Goal: Task Accomplishment & Management: Manage account settings

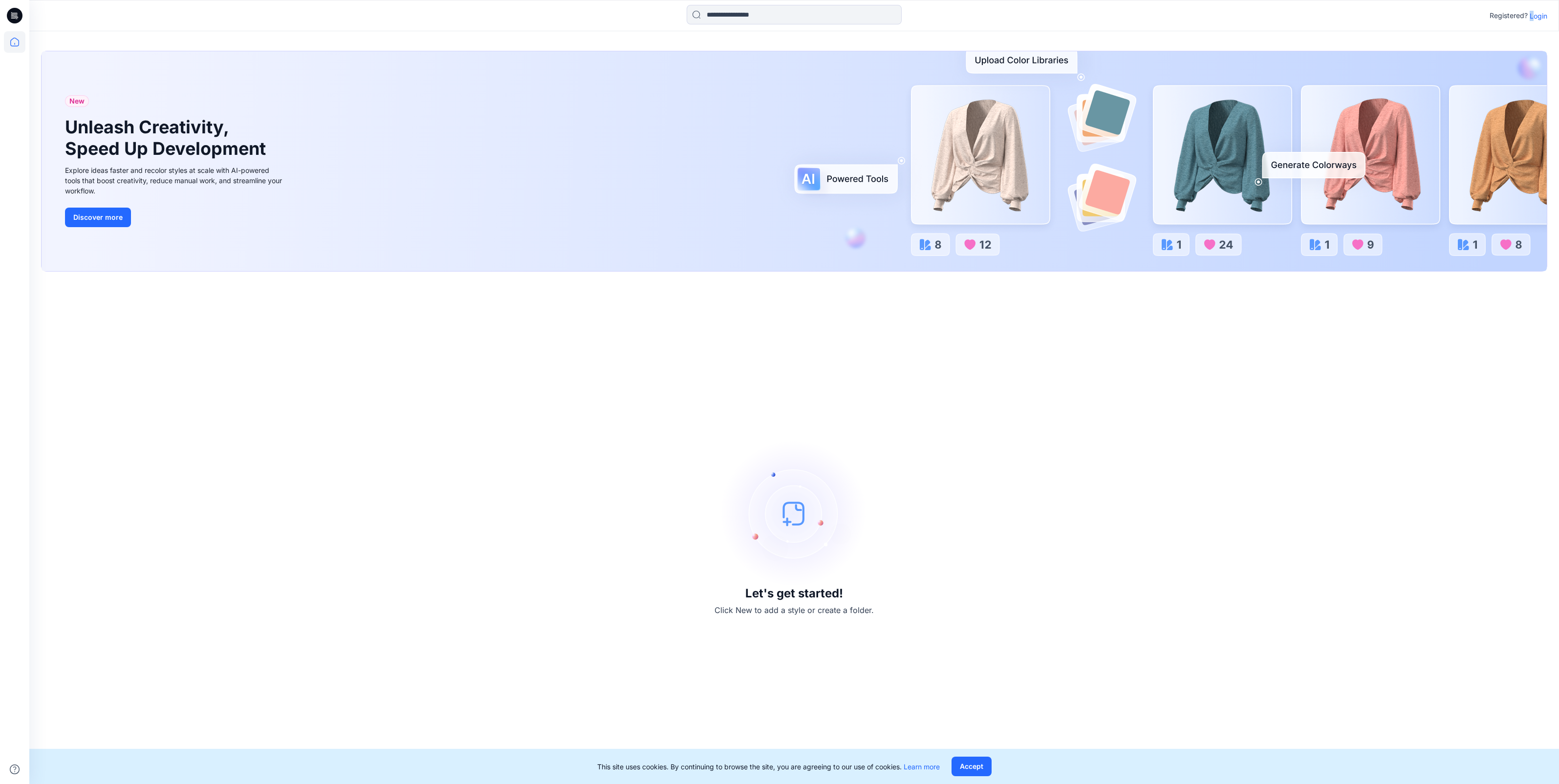
click at [1534, 16] on p "Login" at bounding box center [1538, 16] width 18 height 10
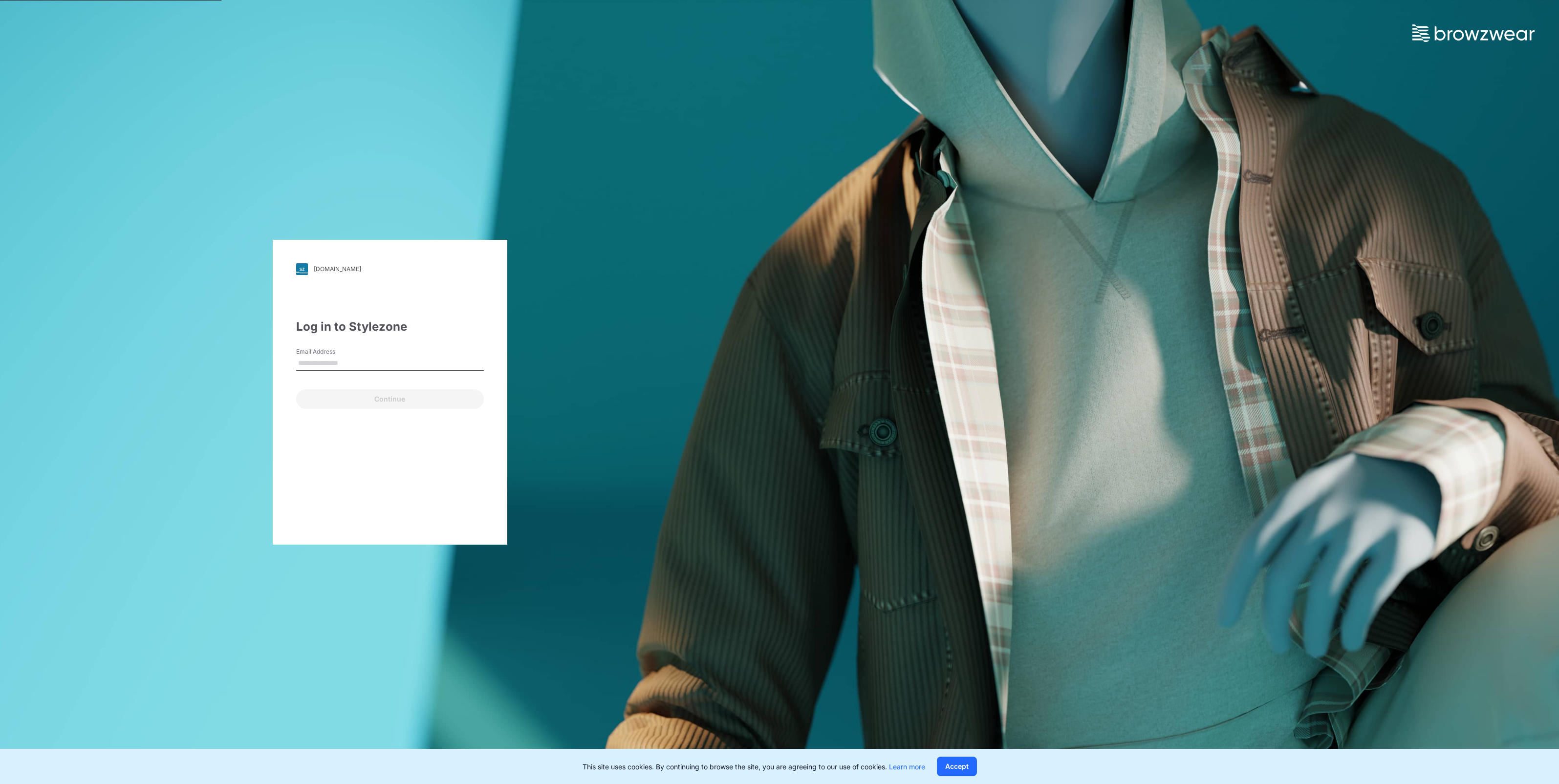
click at [368, 354] on div "Email Address" at bounding box center [390, 362] width 188 height 29
click at [352, 365] on input "Email Address" at bounding box center [390, 364] width 188 height 15
type input "**********"
click at [349, 400] on button "Continue" at bounding box center [390, 399] width 188 height 19
click at [296, 397] on button "Log in" at bounding box center [323, 407] width 54 height 19
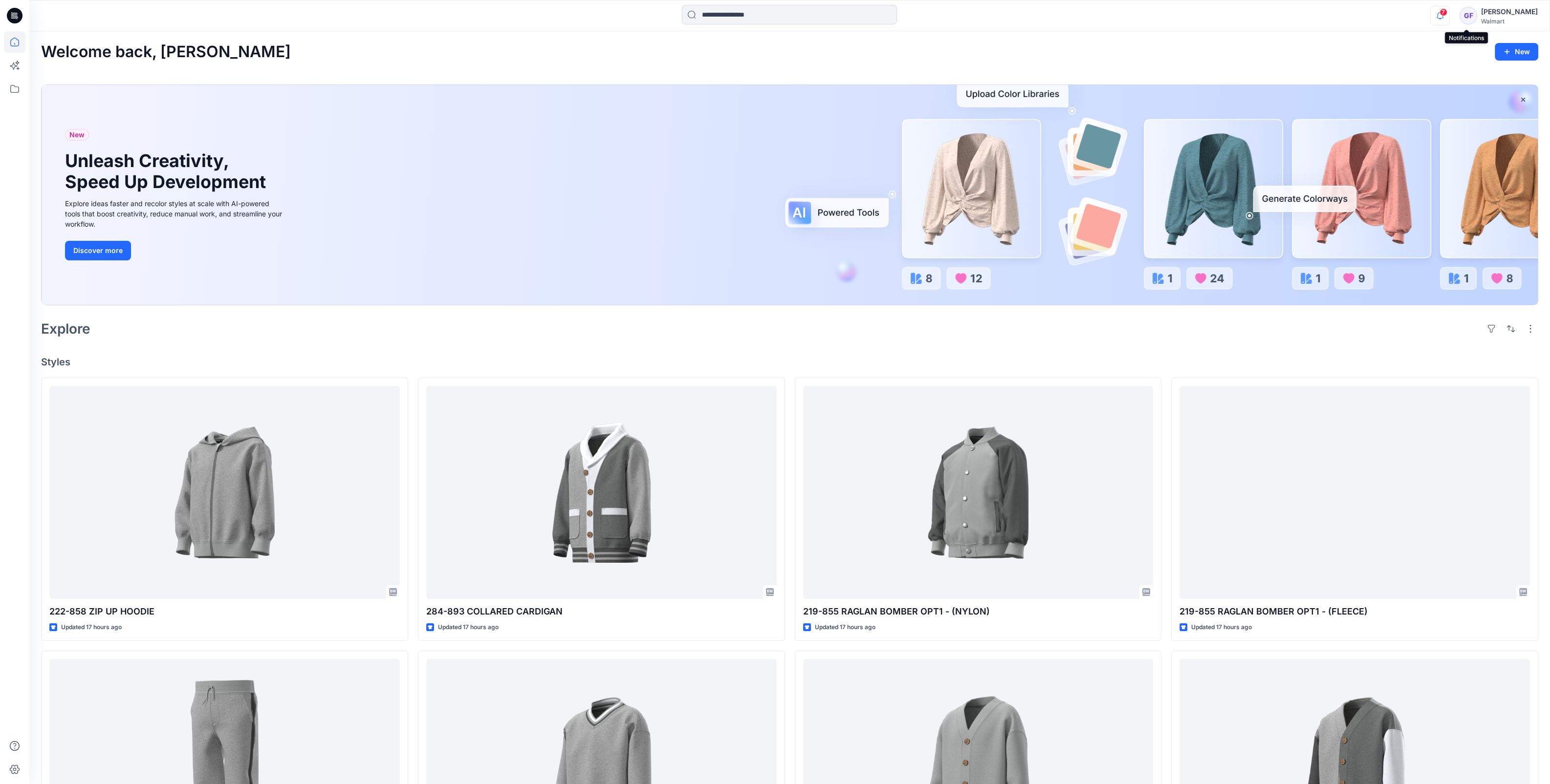
click at [1449, 11] on icon "button" at bounding box center [1440, 16] width 19 height 19
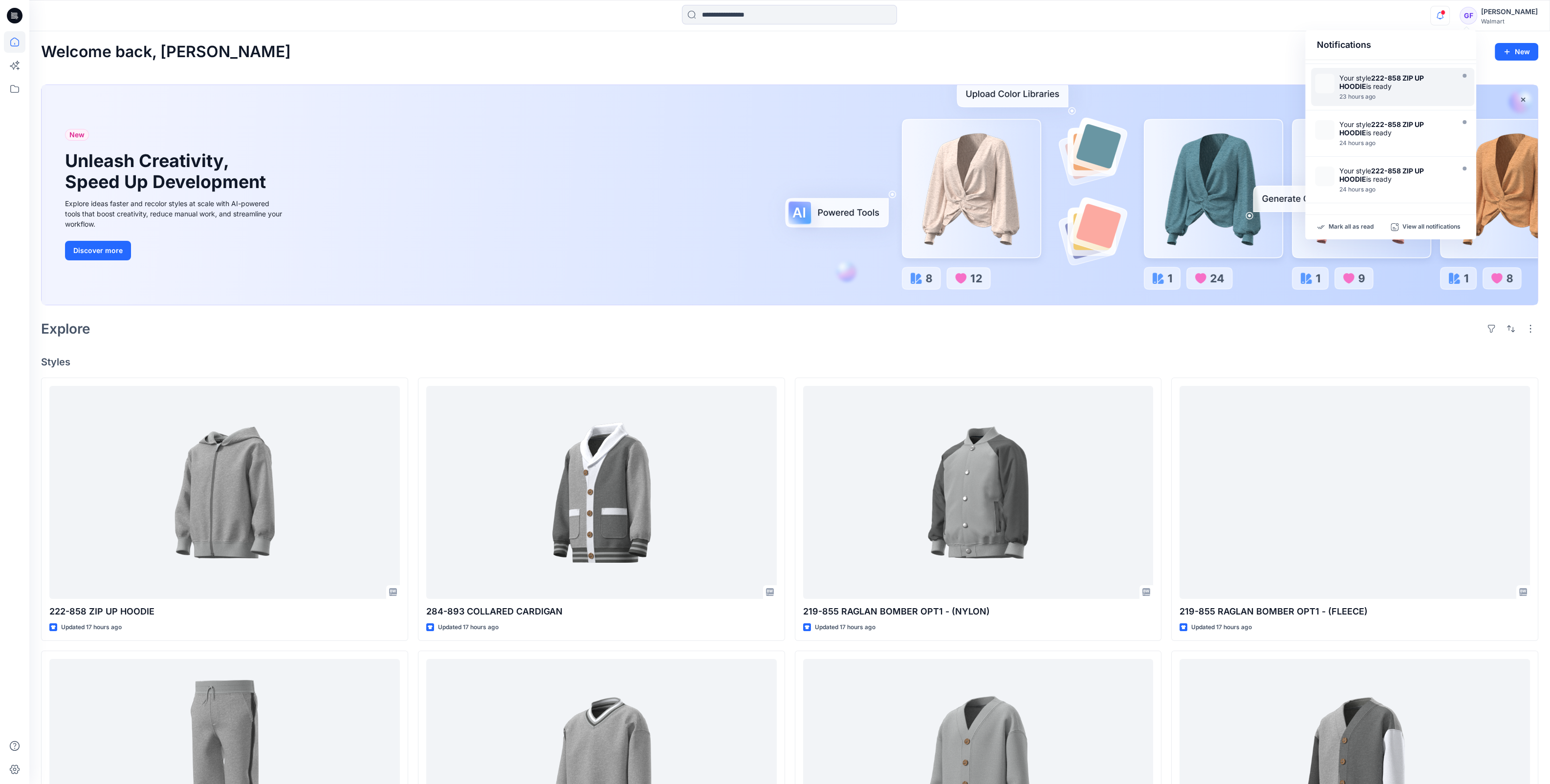
scroll to position [427, 0]
click at [1355, 223] on p "Mark all as read" at bounding box center [1351, 227] width 45 height 9
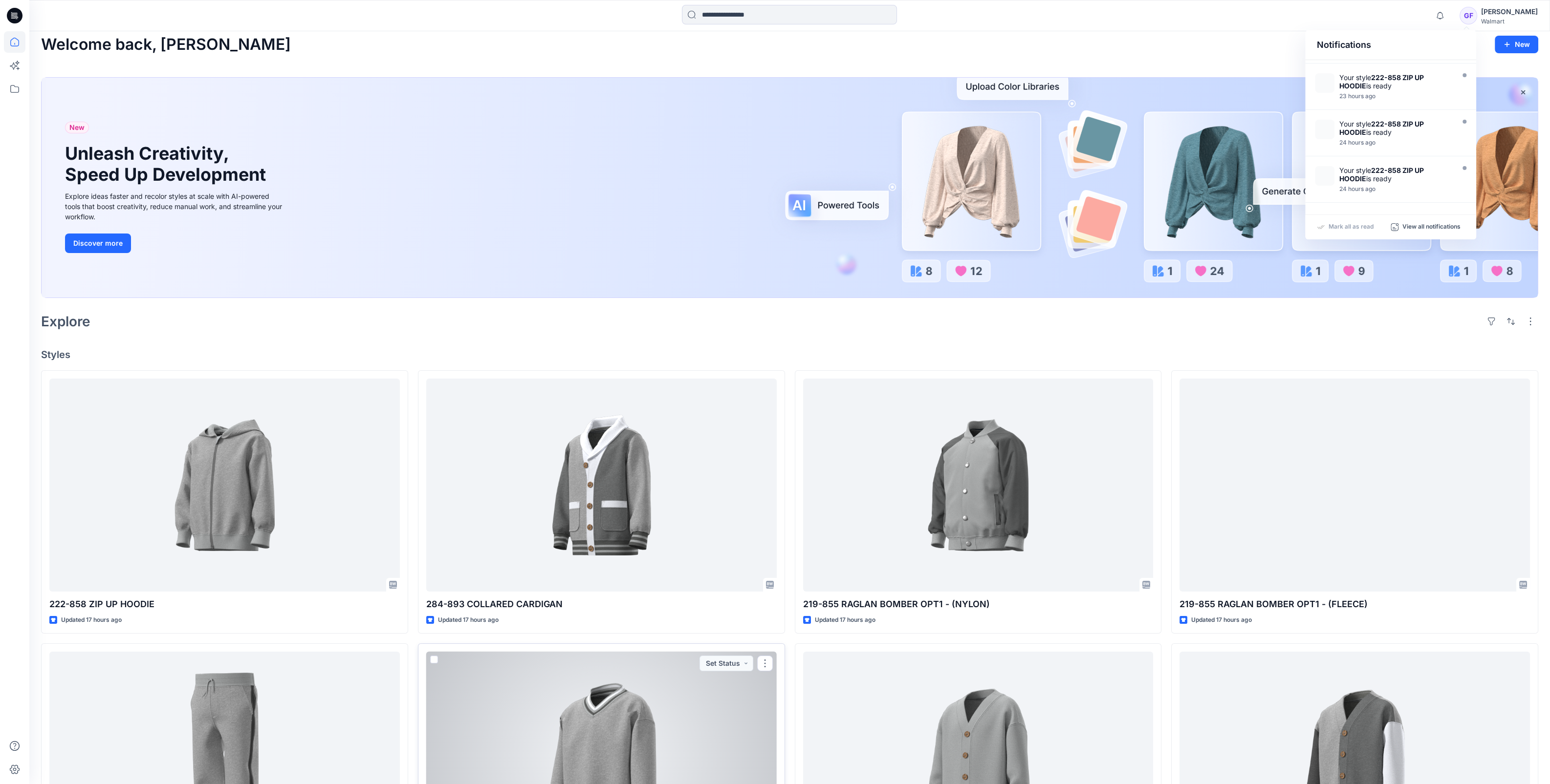
scroll to position [0, 0]
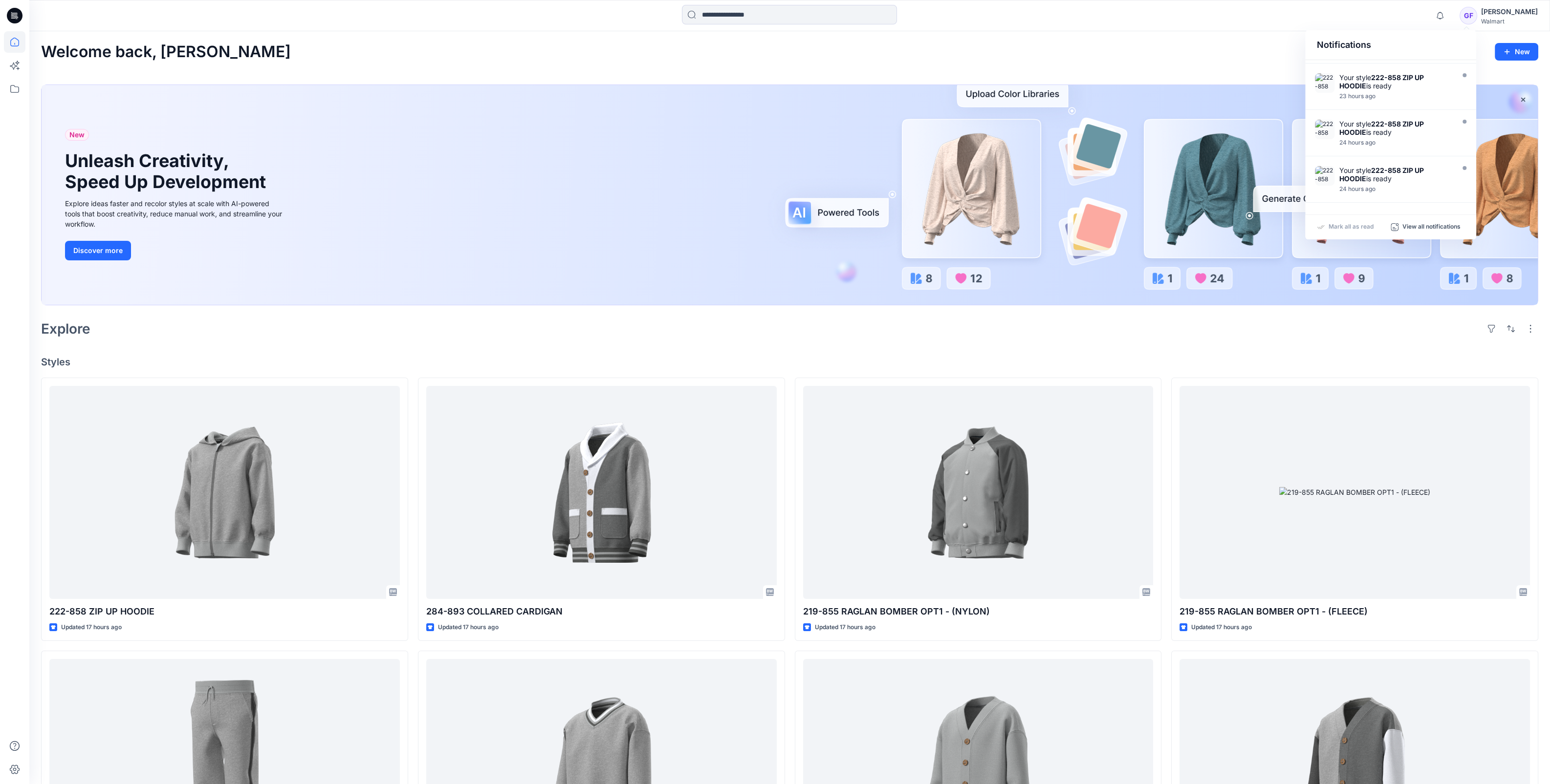
click at [1023, 25] on div at bounding box center [790, 16] width 760 height 22
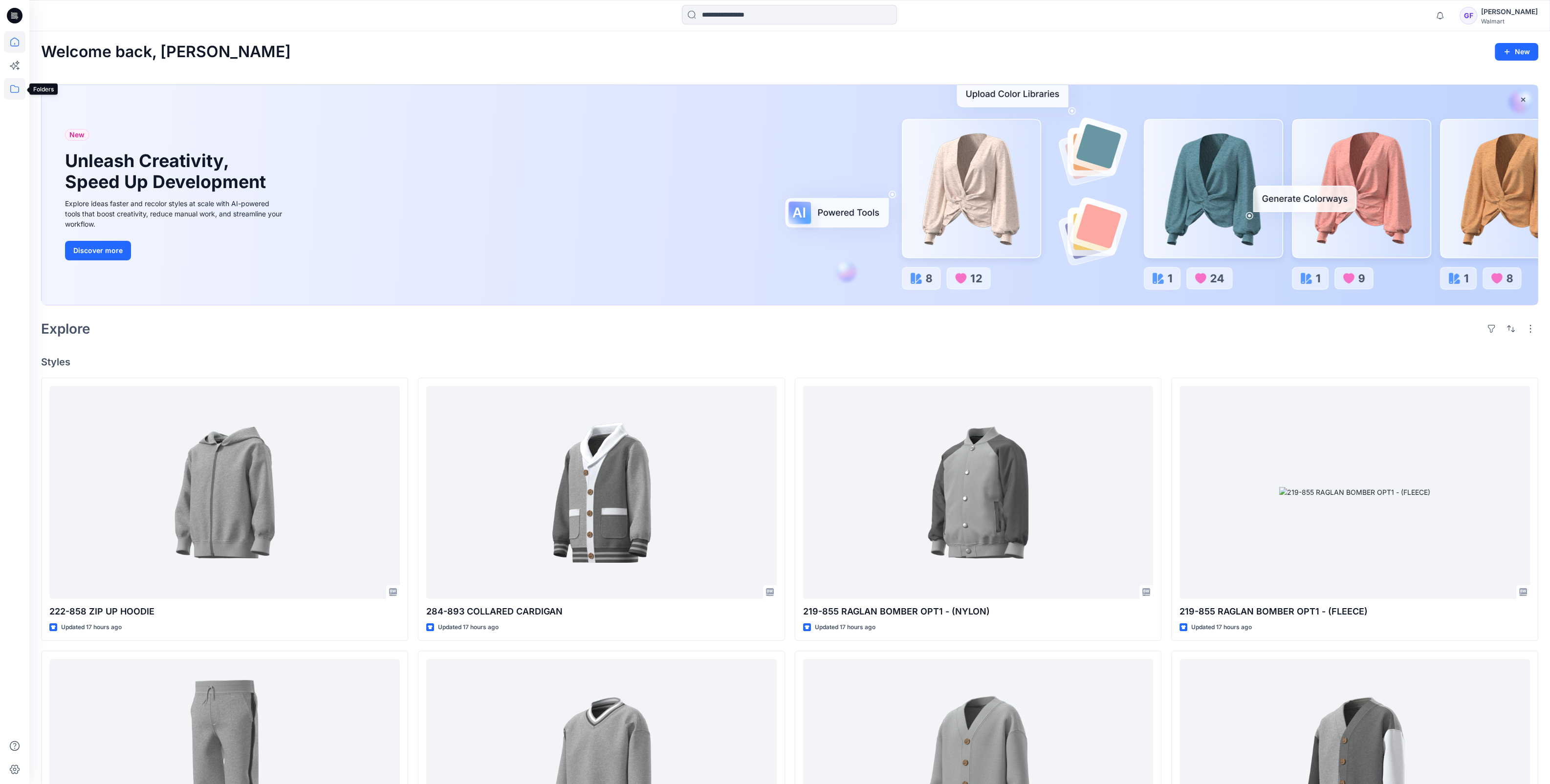
click at [12, 88] on icon at bounding box center [15, 89] width 22 height 22
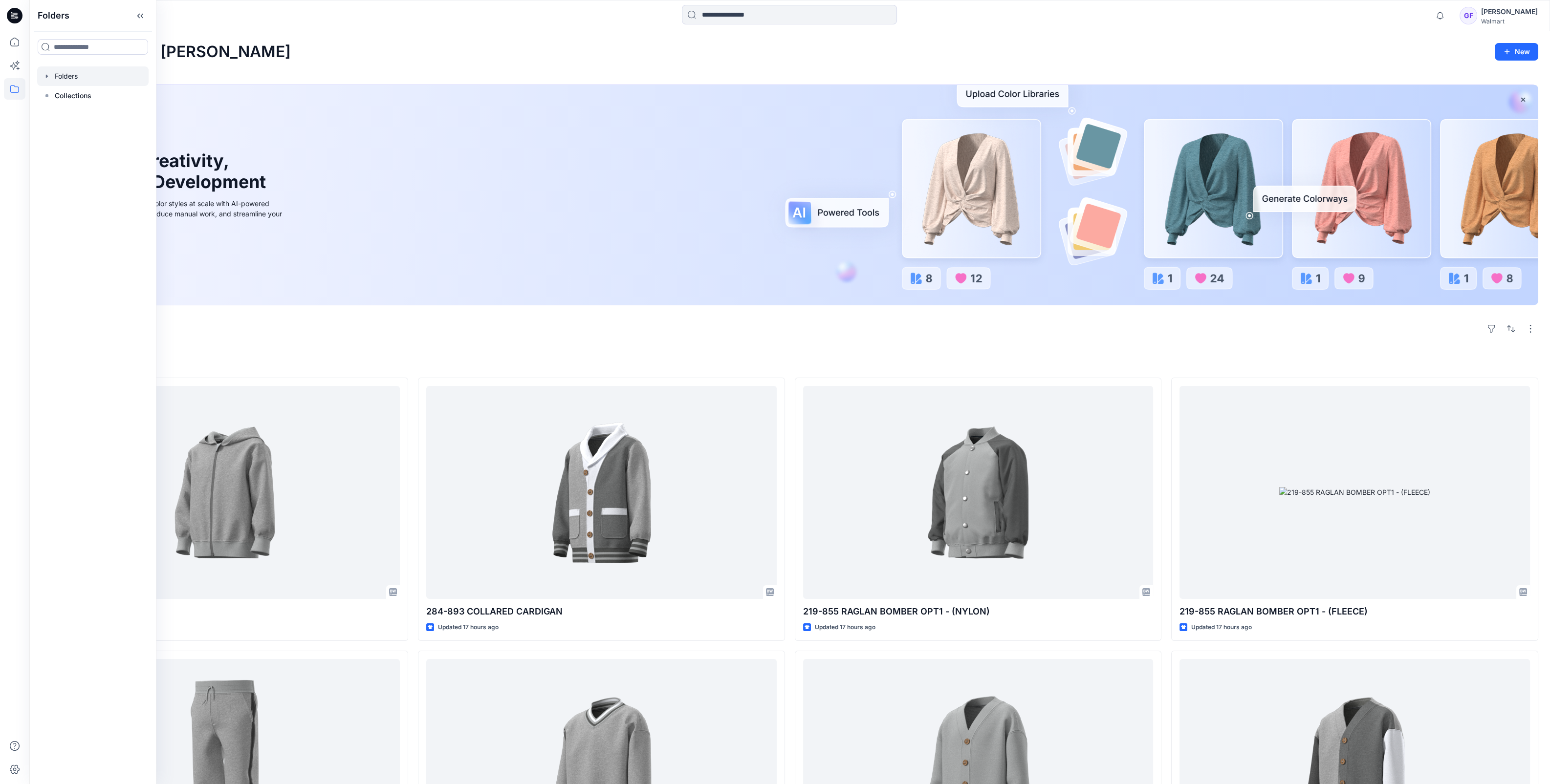
click at [75, 80] on div at bounding box center [93, 76] width 111 height 19
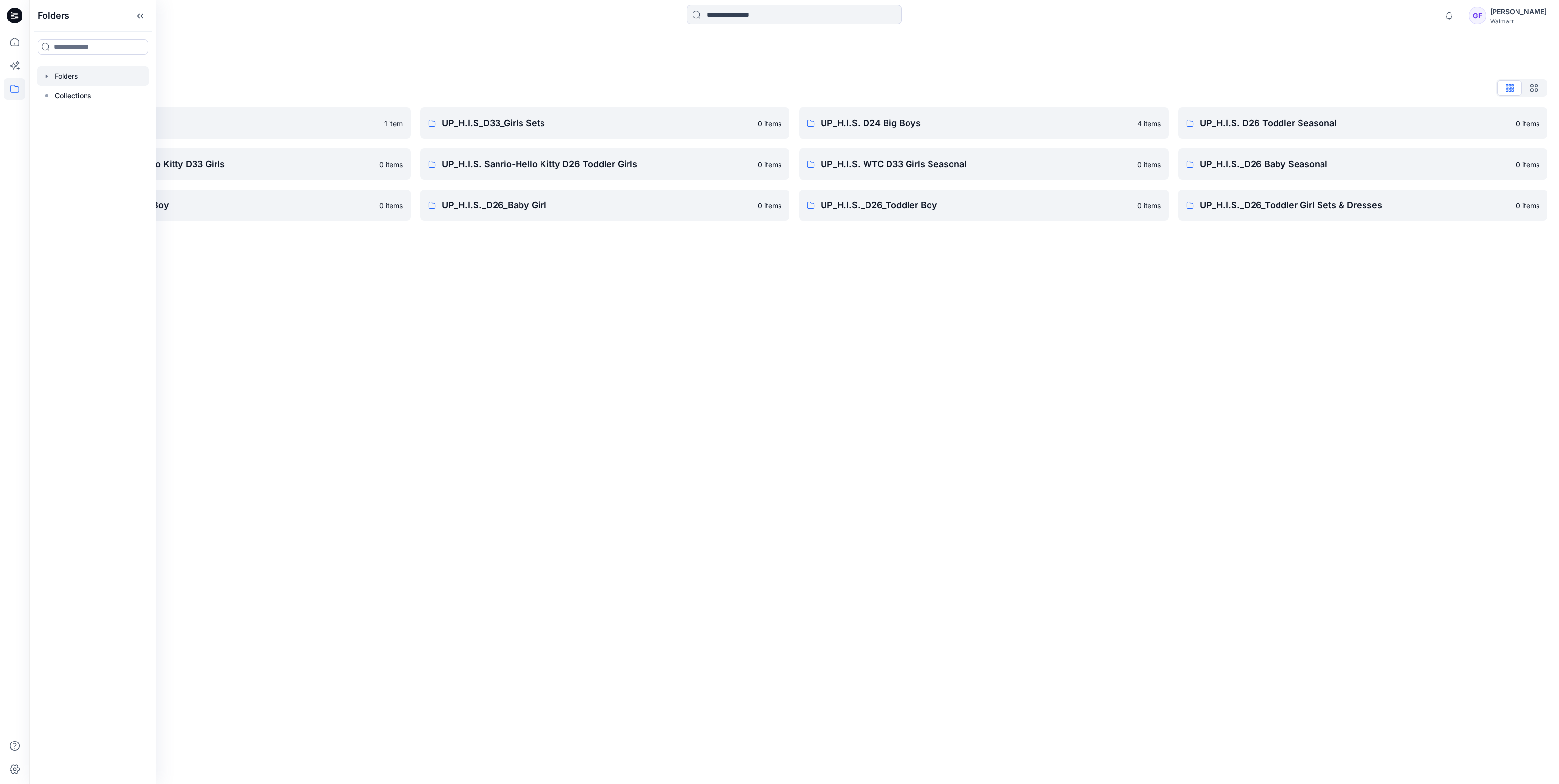
click at [418, 397] on div "Folders Folders List TWEEN HIS D33 Girls 1 item UP_H.I.S. Sanrio- Hello Kitty D…" at bounding box center [794, 408] width 1530 height 753
click at [897, 215] on link "UP_H.I.S._D26_Toddler Boy [DEMOGRAPHIC_DATA] items" at bounding box center [983, 205] width 369 height 31
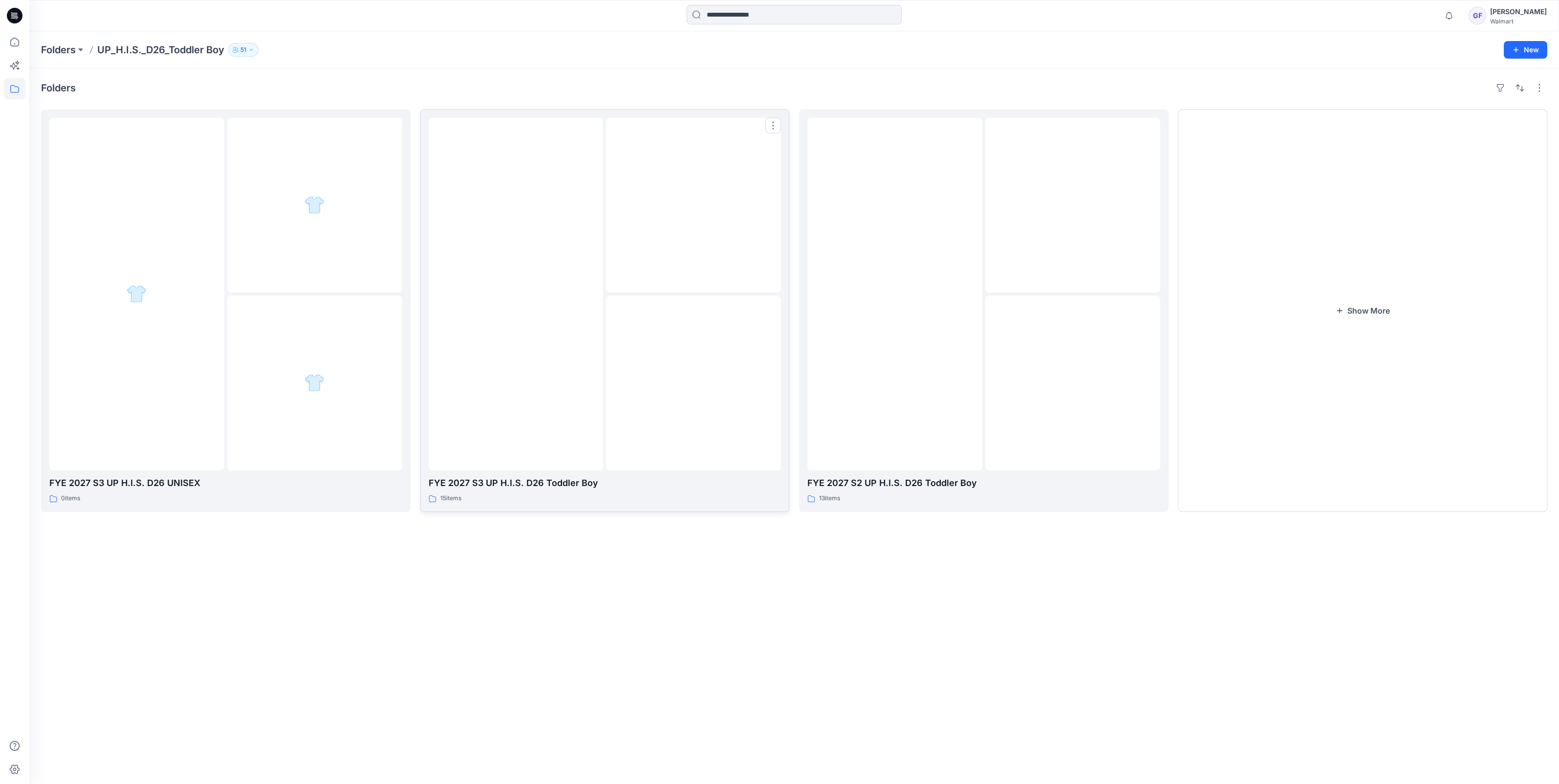
click at [565, 408] on div at bounding box center [516, 294] width 175 height 353
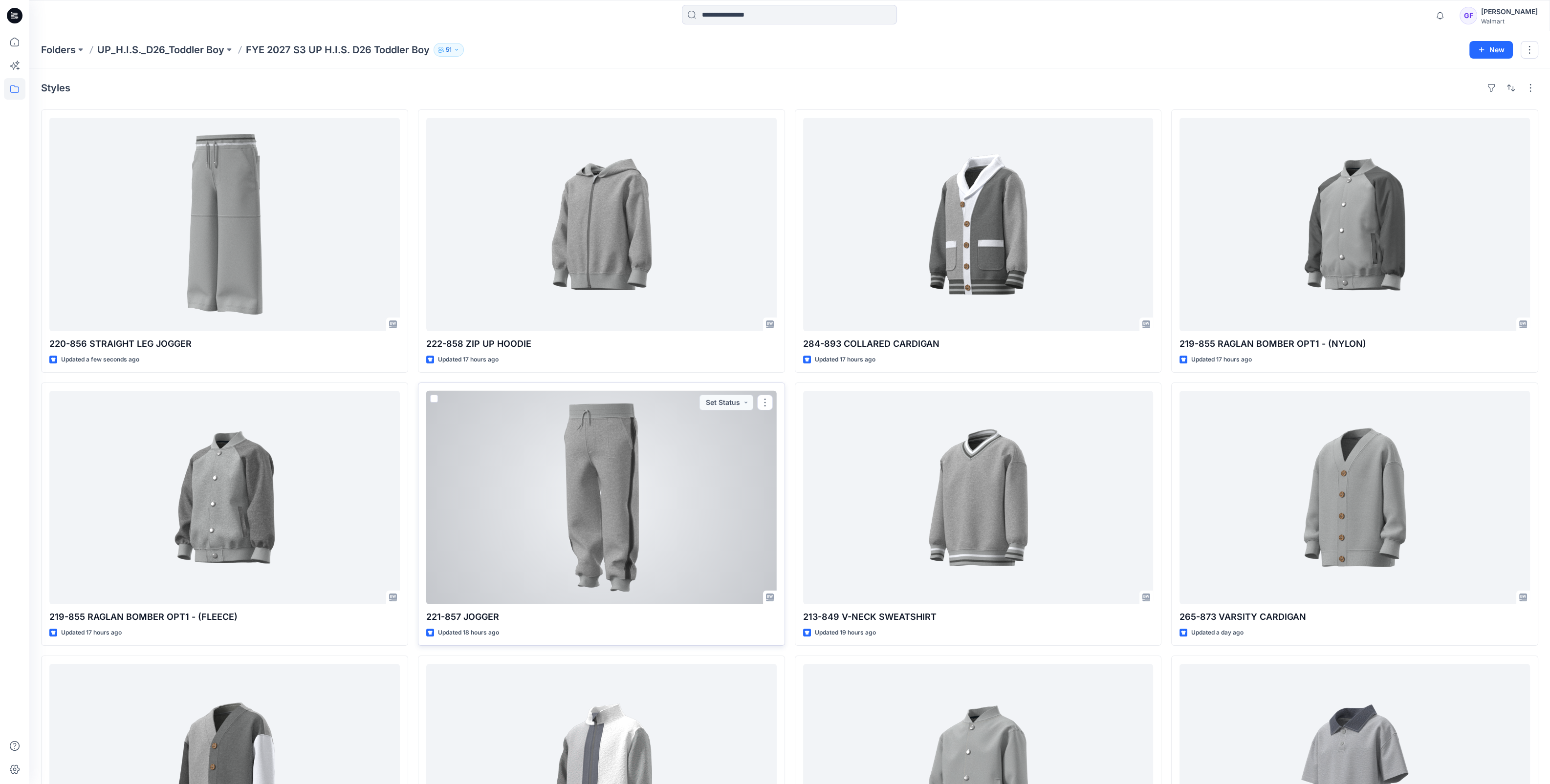
click at [585, 428] on div at bounding box center [601, 497] width 350 height 214
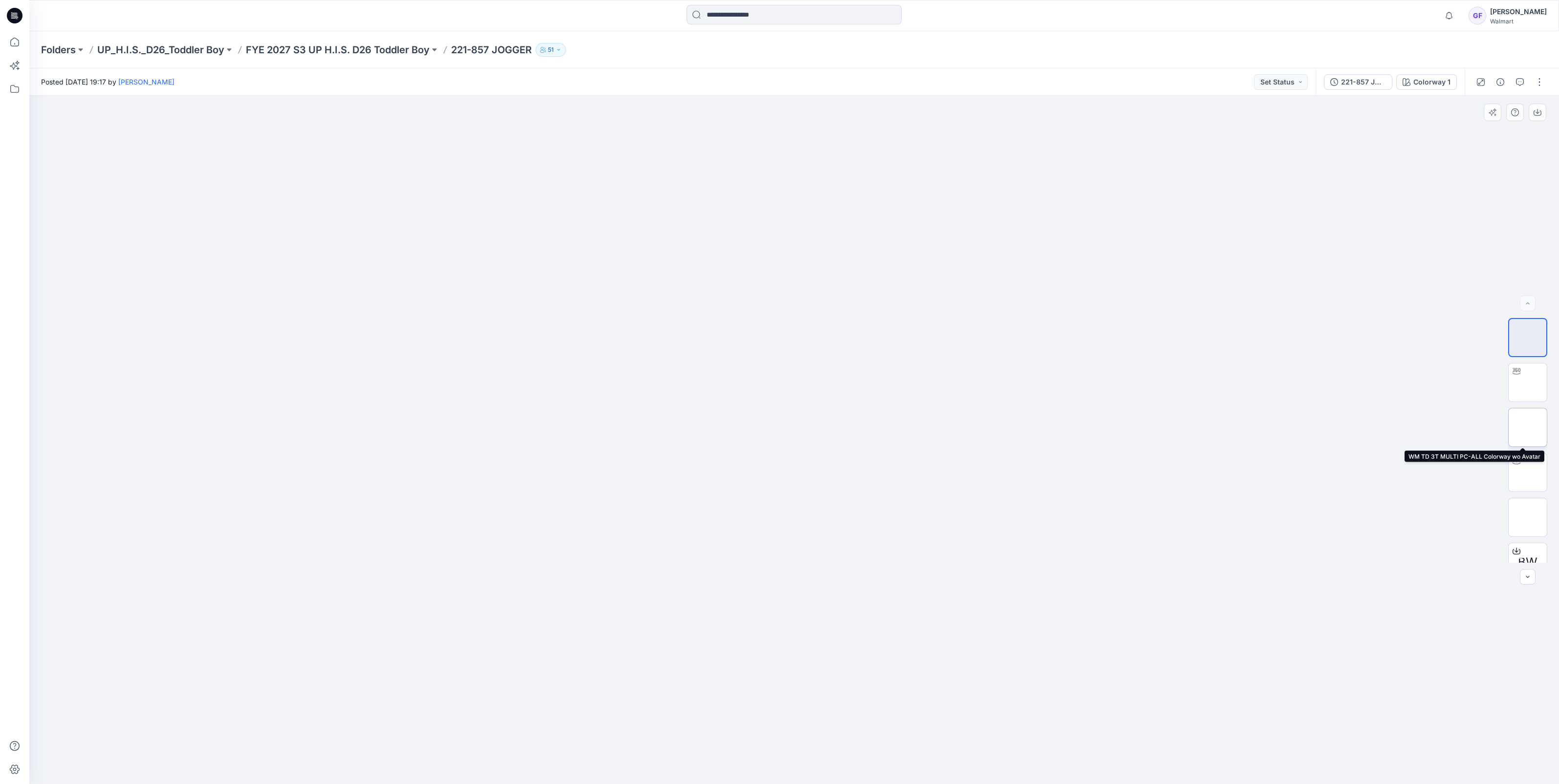
click at [1528, 428] on img at bounding box center [1528, 428] width 0 height 0
click at [773, 195] on img at bounding box center [794, 195] width 489 height 0
click at [1520, 479] on img at bounding box center [1528, 472] width 38 height 38
click at [1525, 433] on img at bounding box center [1528, 427] width 38 height 38
click at [1530, 387] on img at bounding box center [1528, 382] width 38 height 38
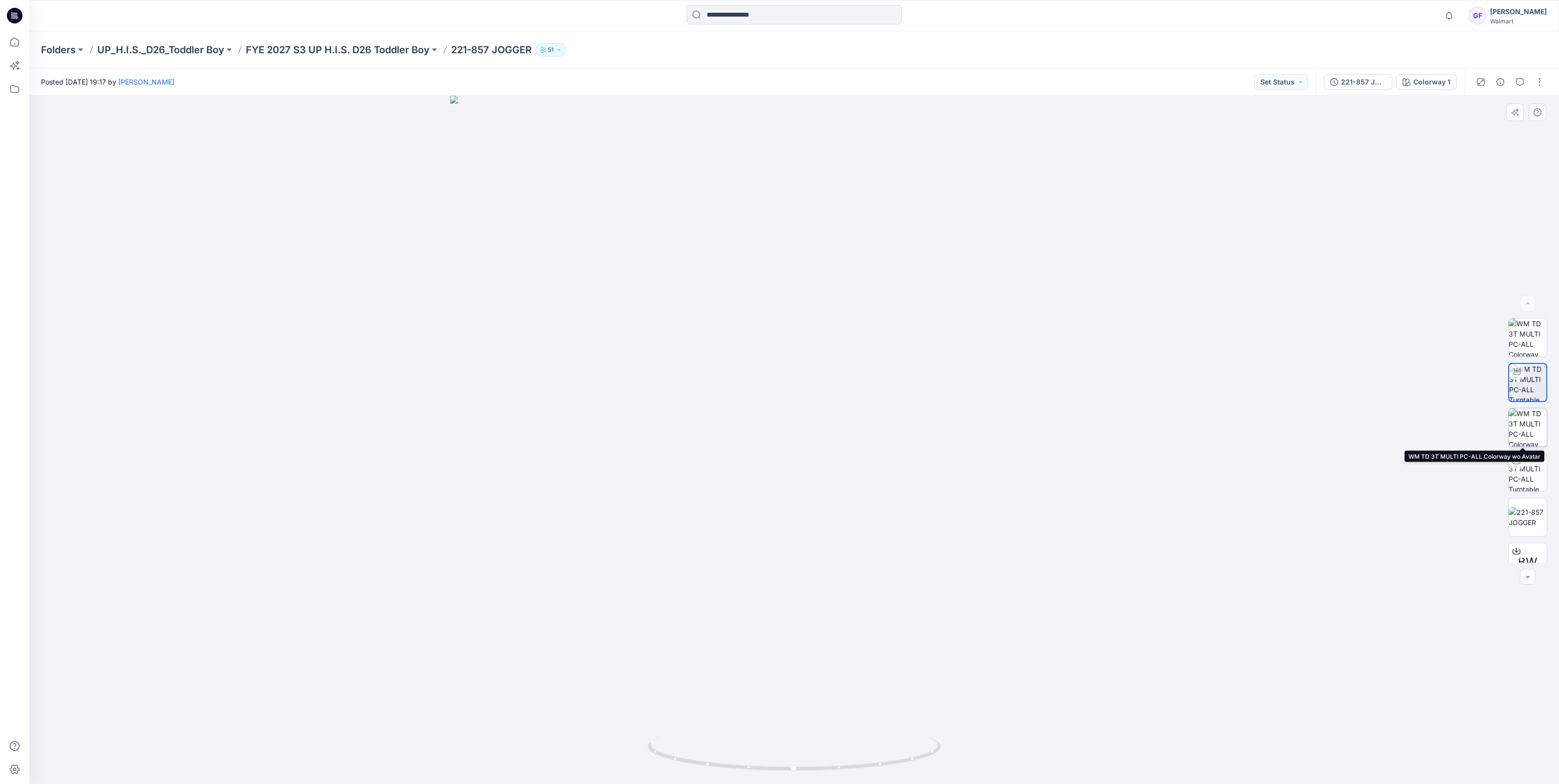
click at [1528, 420] on img at bounding box center [1528, 427] width 38 height 38
click at [1522, 482] on img at bounding box center [1528, 472] width 38 height 38
click at [329, 47] on p "FYE 2027 S3 UP H.I.S. D26 Toddler Boy" at bounding box center [338, 50] width 184 height 14
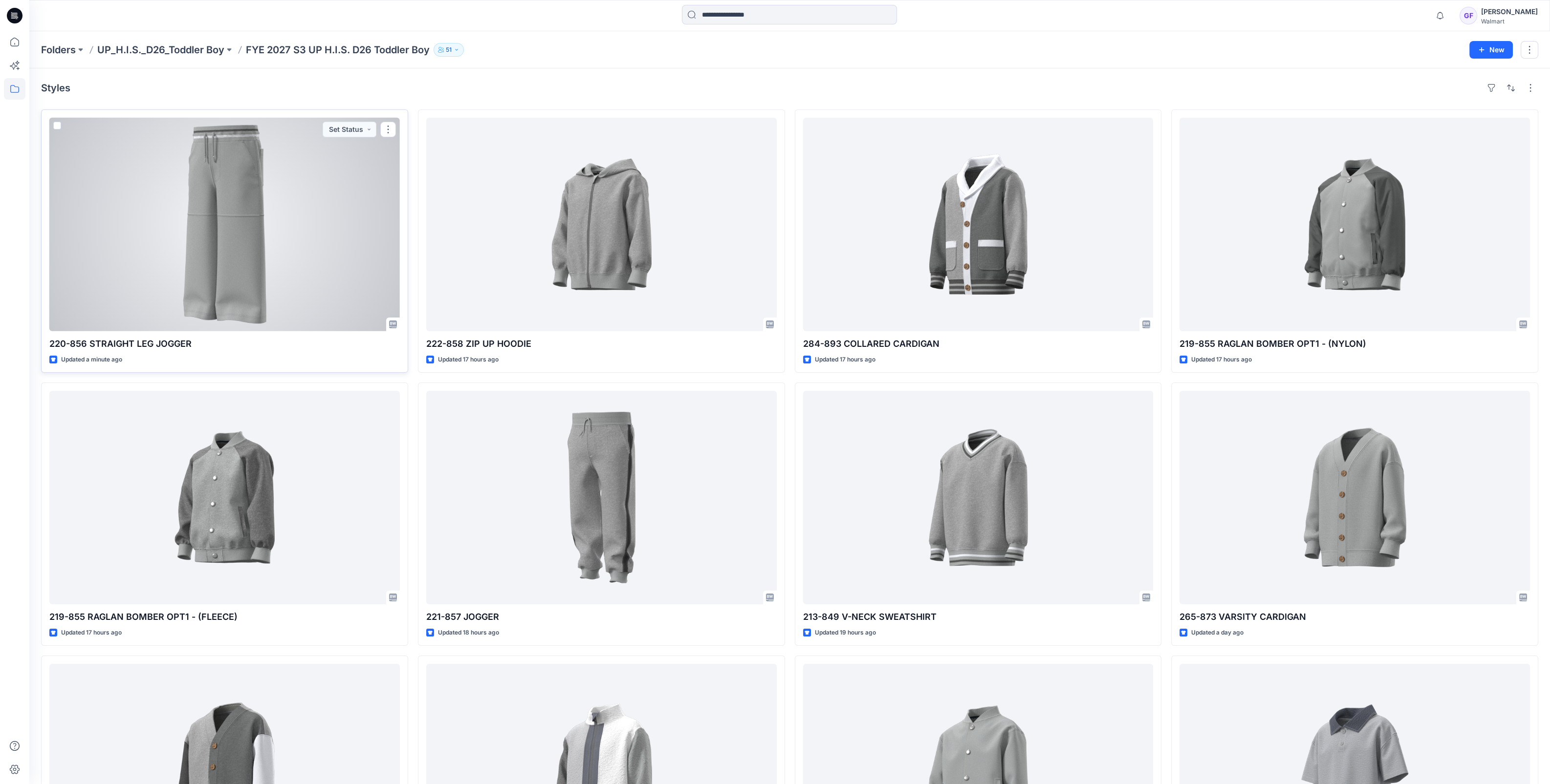
click at [234, 265] on div at bounding box center [225, 224] width 350 height 214
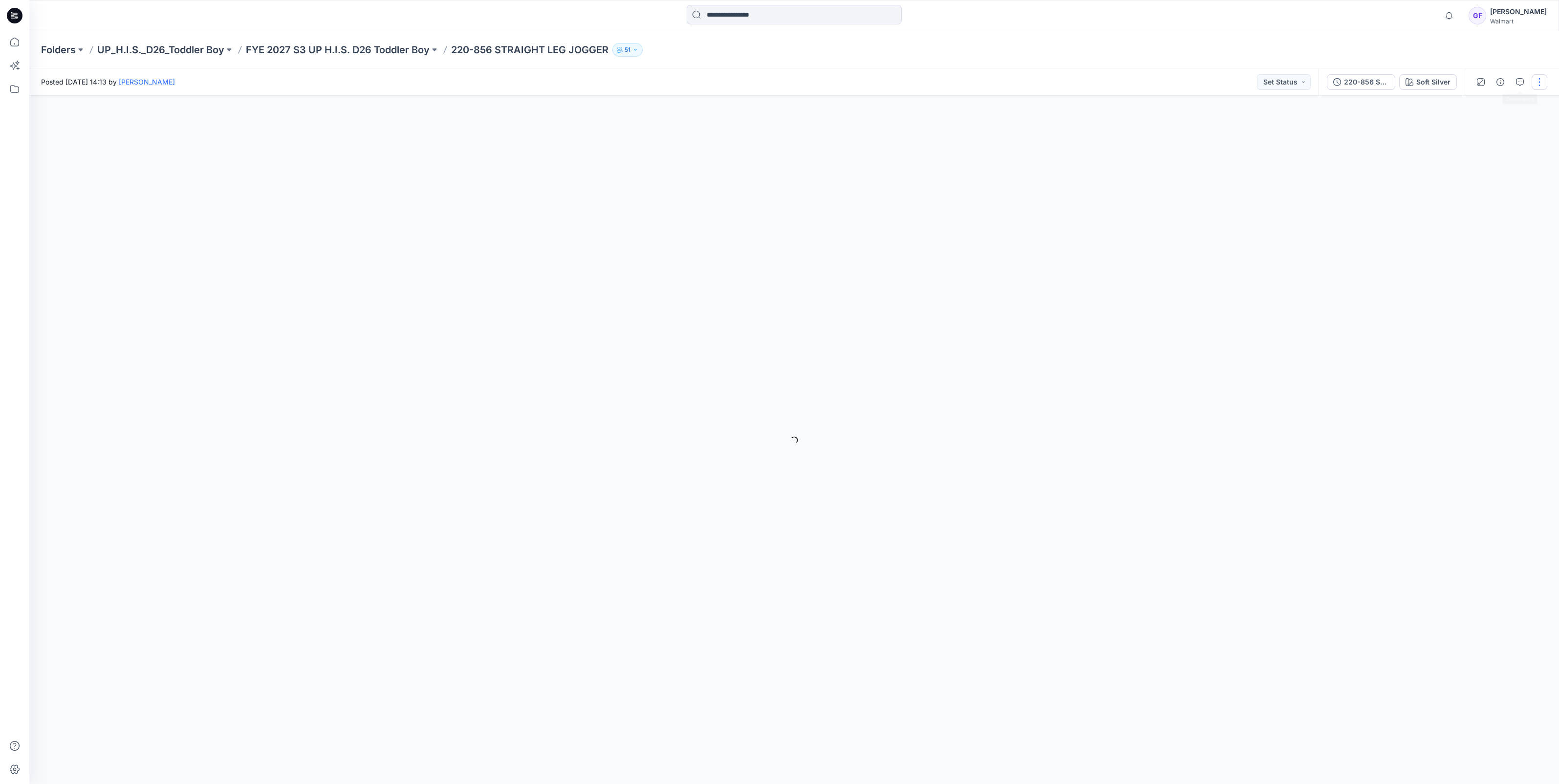
click at [1535, 80] on button "button" at bounding box center [1540, 82] width 16 height 16
click at [1488, 132] on button "Edit" at bounding box center [1498, 132] width 90 height 18
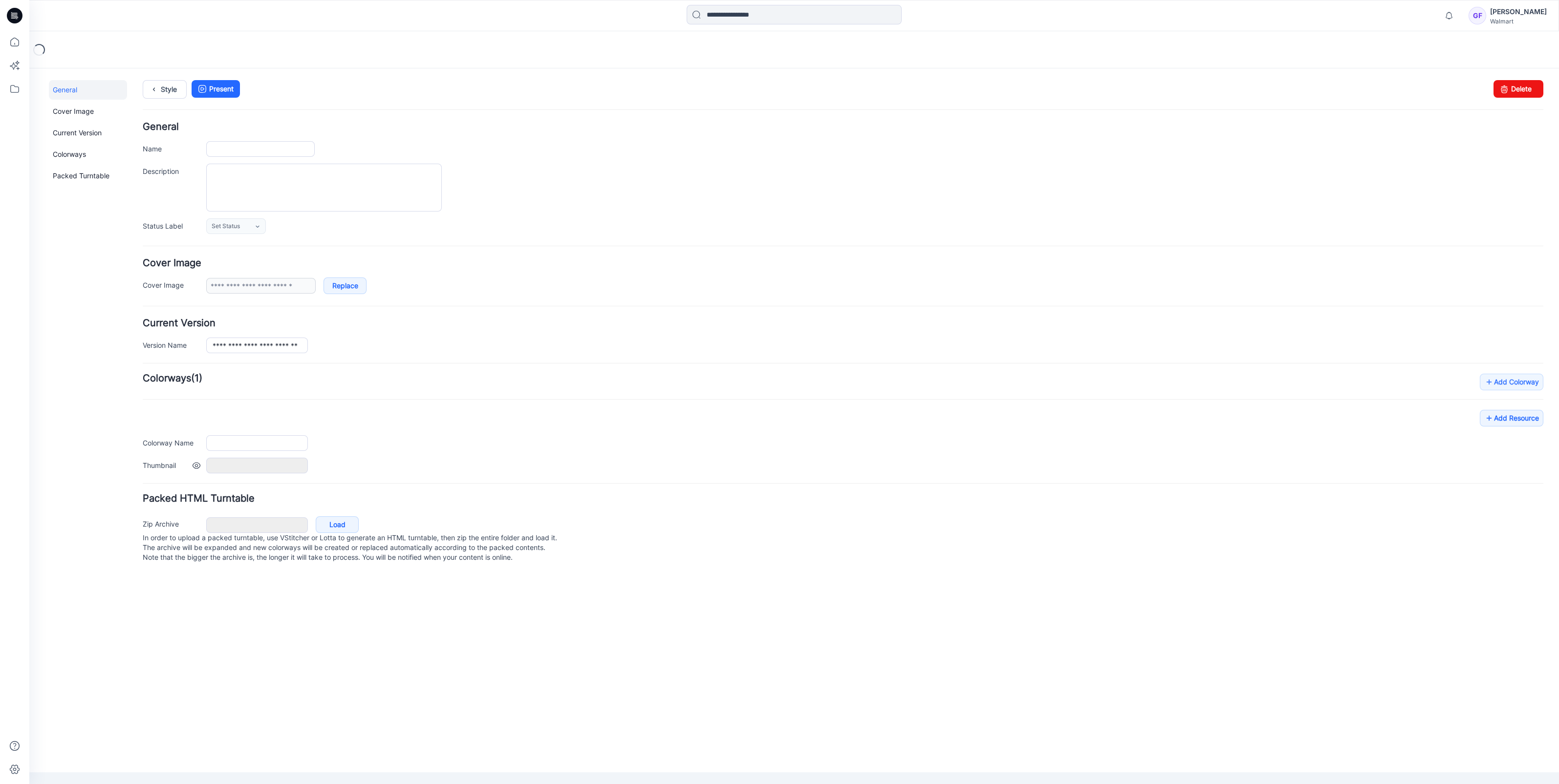
type input "**********"
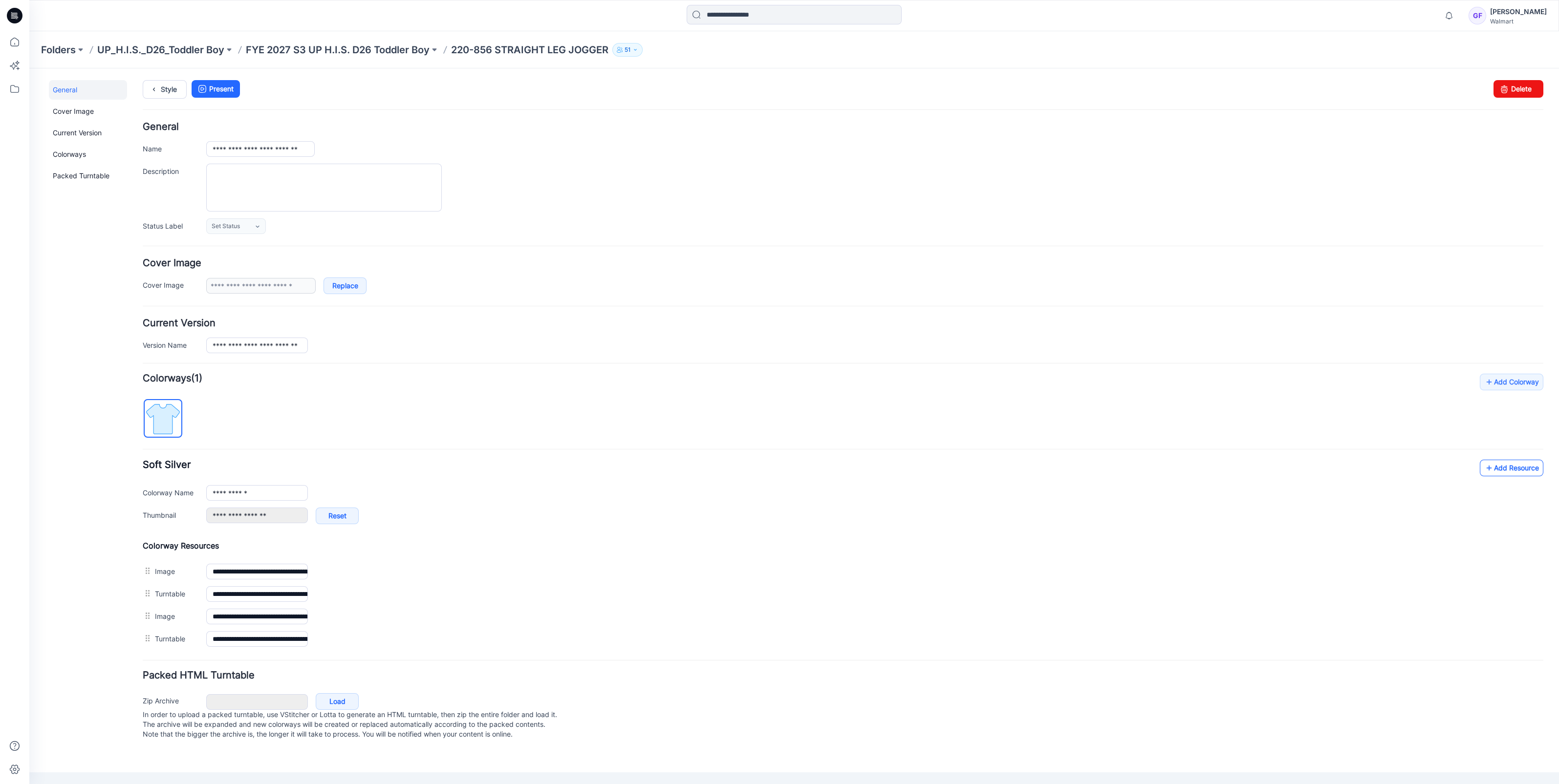
click at [1505, 465] on link "Add Resource" at bounding box center [1511, 468] width 64 height 16
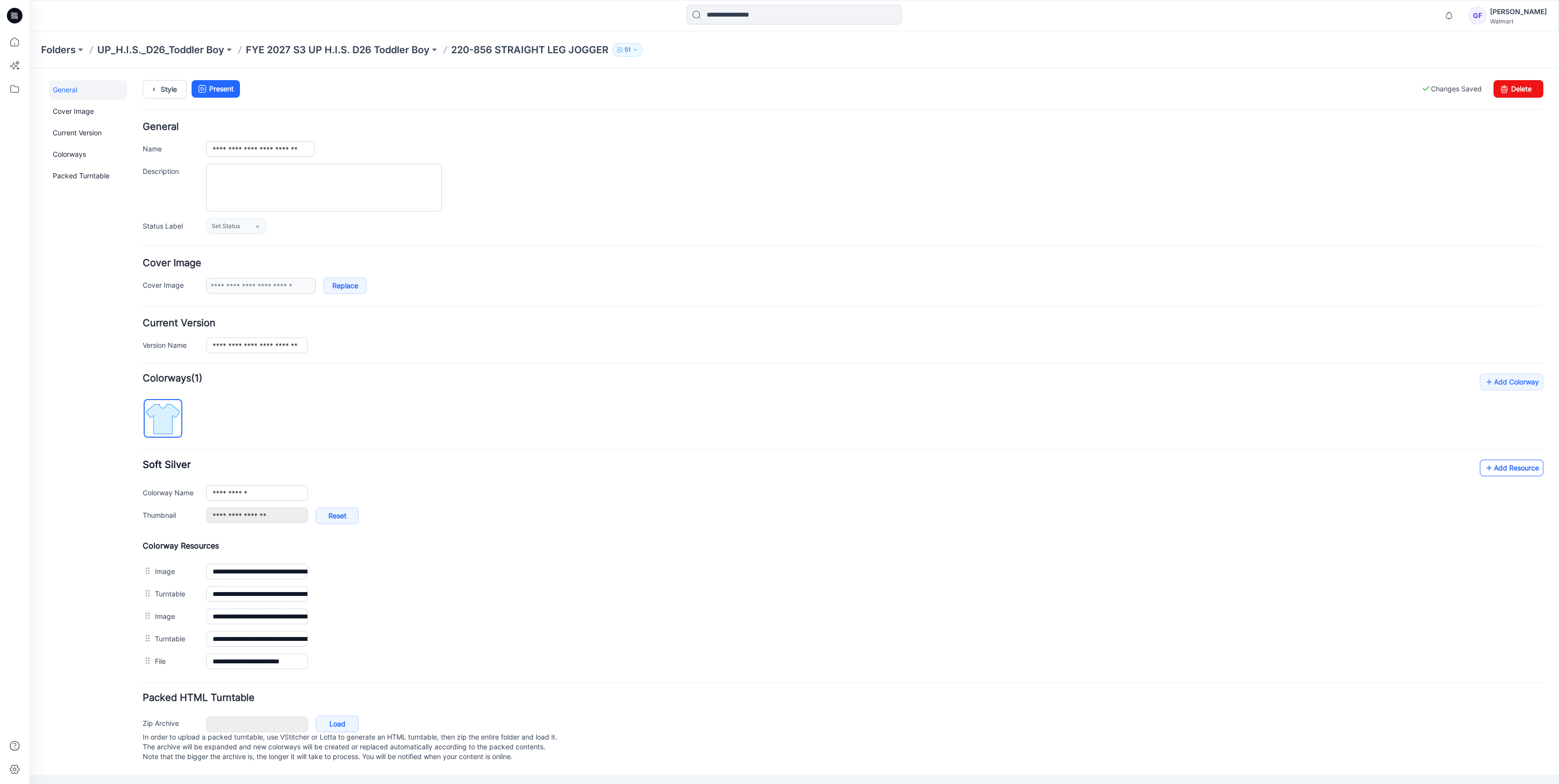
click at [1504, 464] on link "Add Resource" at bounding box center [1511, 468] width 64 height 16
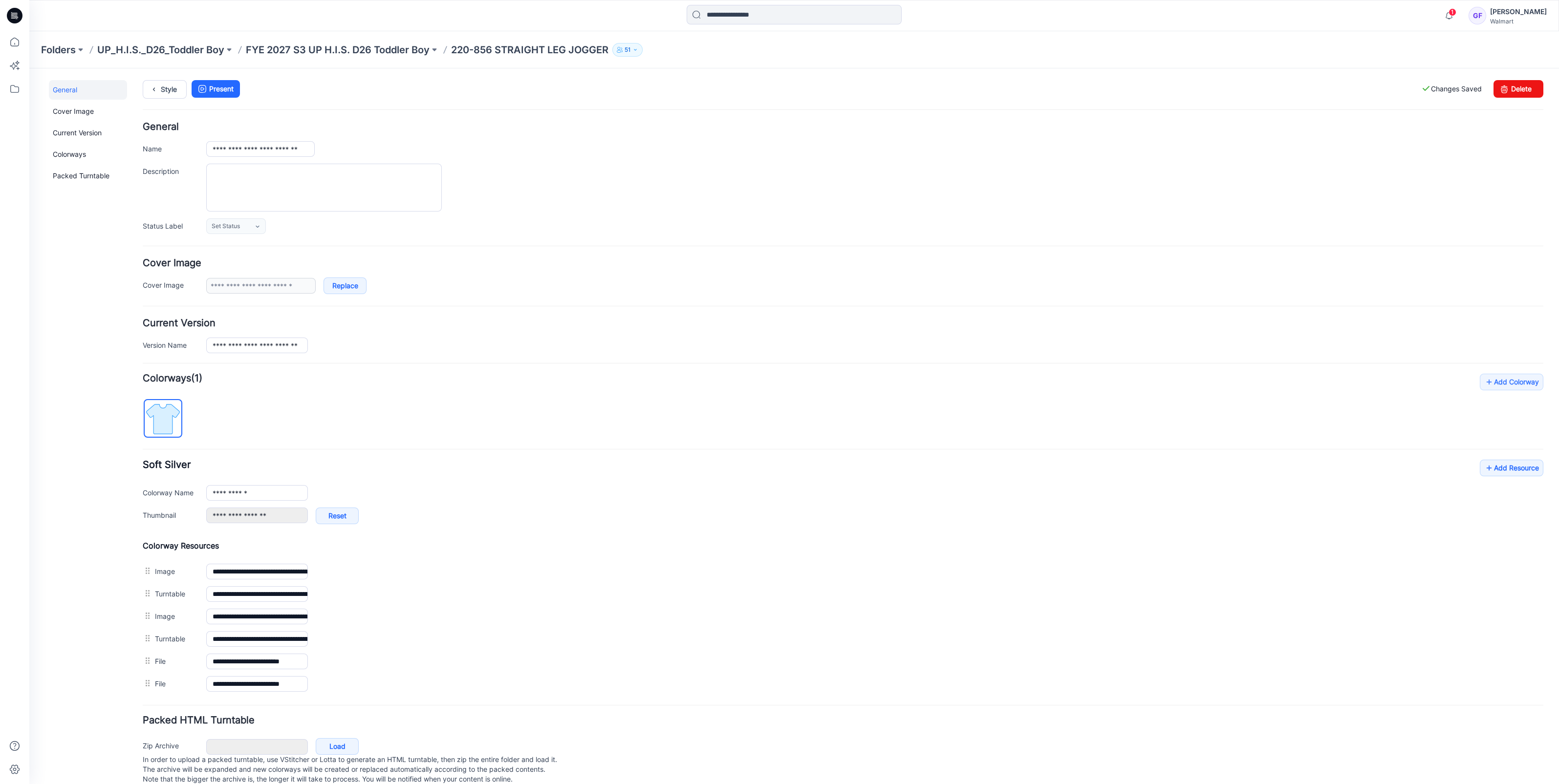
click at [29, 68] on link "Set as Thumbnail" at bounding box center [29, 68] width 0 height 0
click at [335, 47] on p "FYE 2027 S3 UP H.I.S. D26 Toddler Boy" at bounding box center [338, 50] width 184 height 14
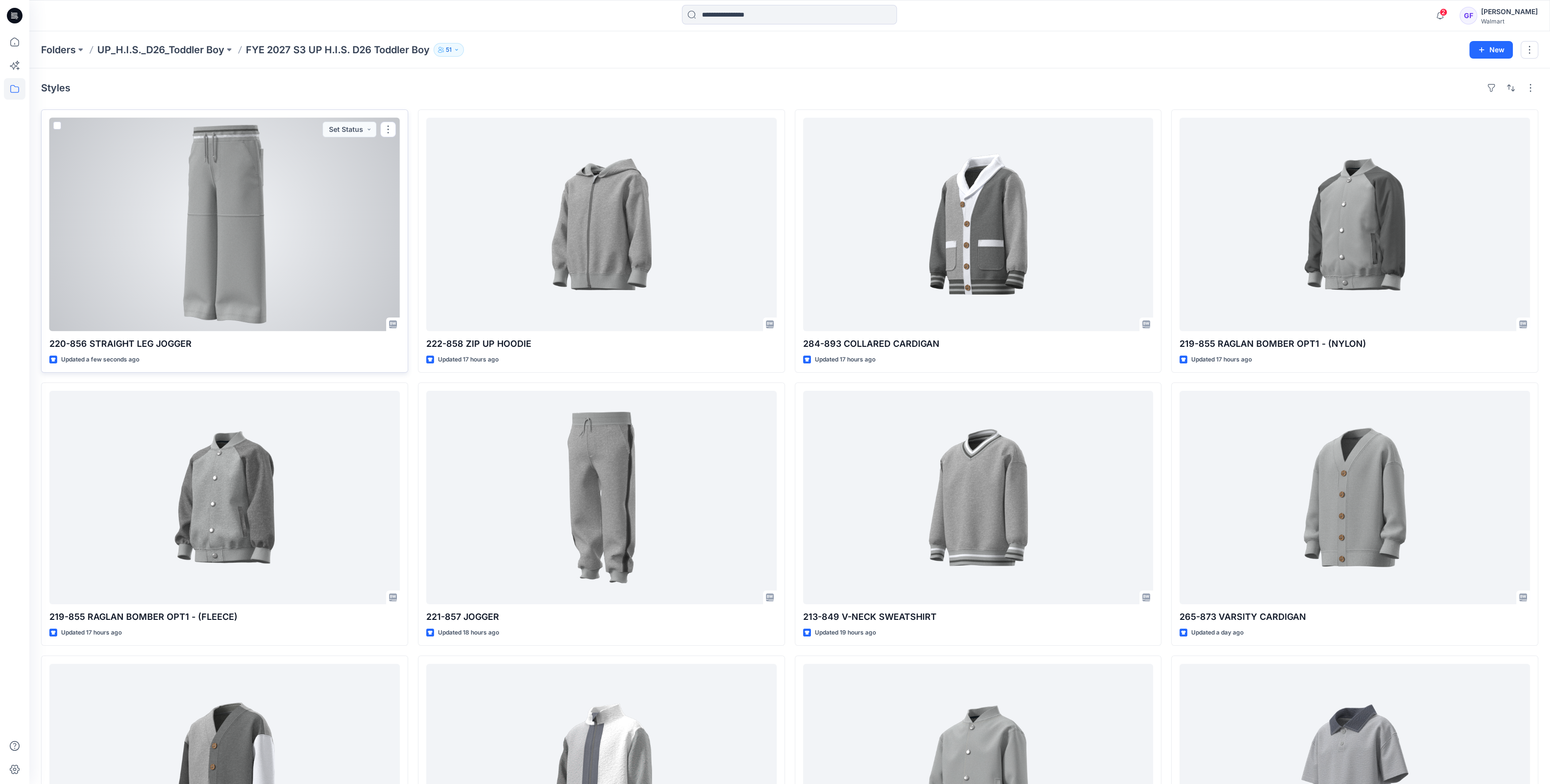
click at [274, 253] on div at bounding box center [225, 224] width 350 height 214
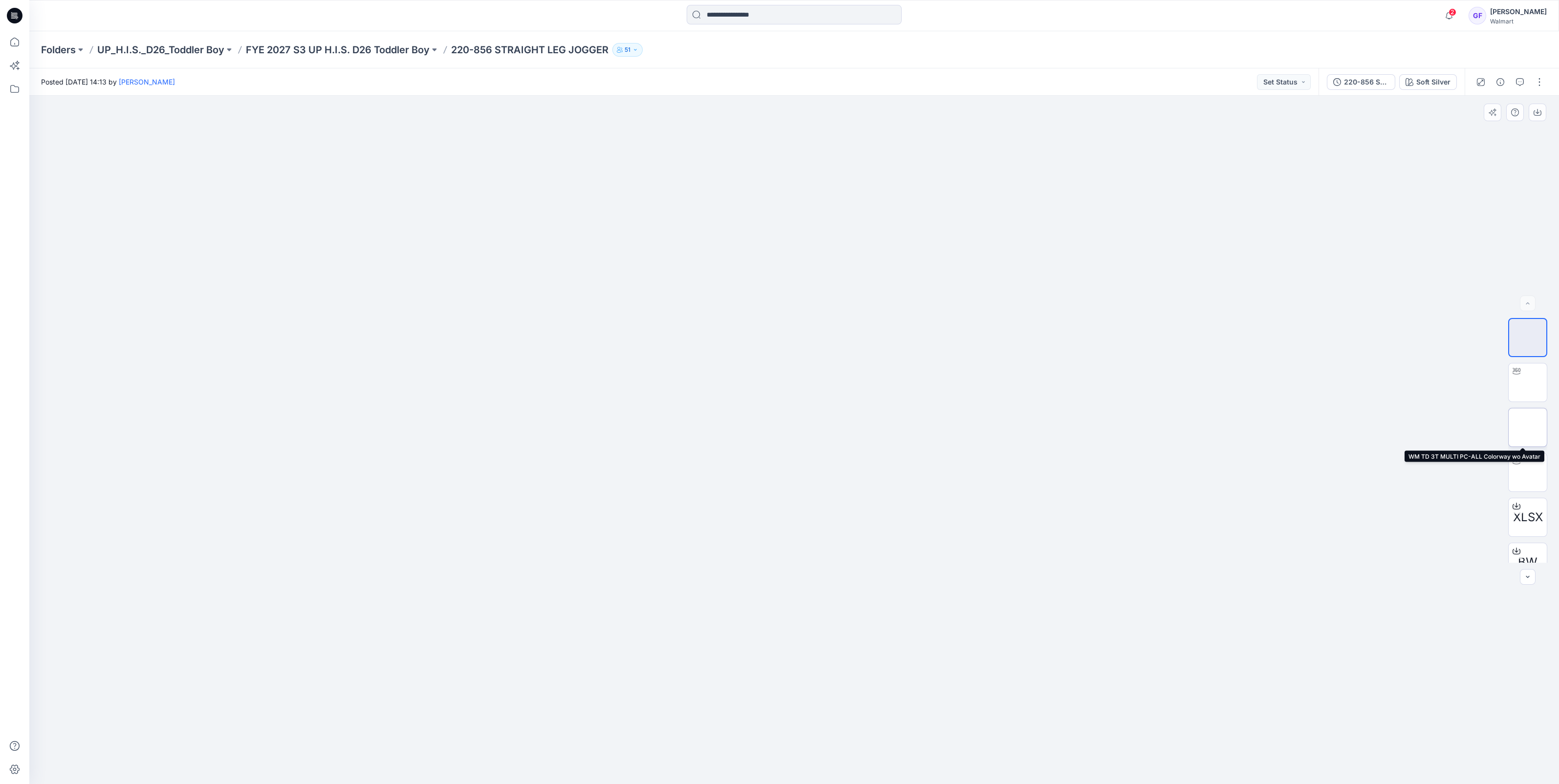
click at [1528, 428] on img at bounding box center [1528, 428] width 0 height 0
drag, startPoint x: 1149, startPoint y: 402, endPoint x: 1154, endPoint y: 393, distance: 10.3
click at [1149, 402] on div at bounding box center [794, 440] width 1530 height 688
click at [1523, 336] on img at bounding box center [1528, 338] width 38 height 38
click at [1526, 379] on img at bounding box center [1528, 382] width 38 height 38
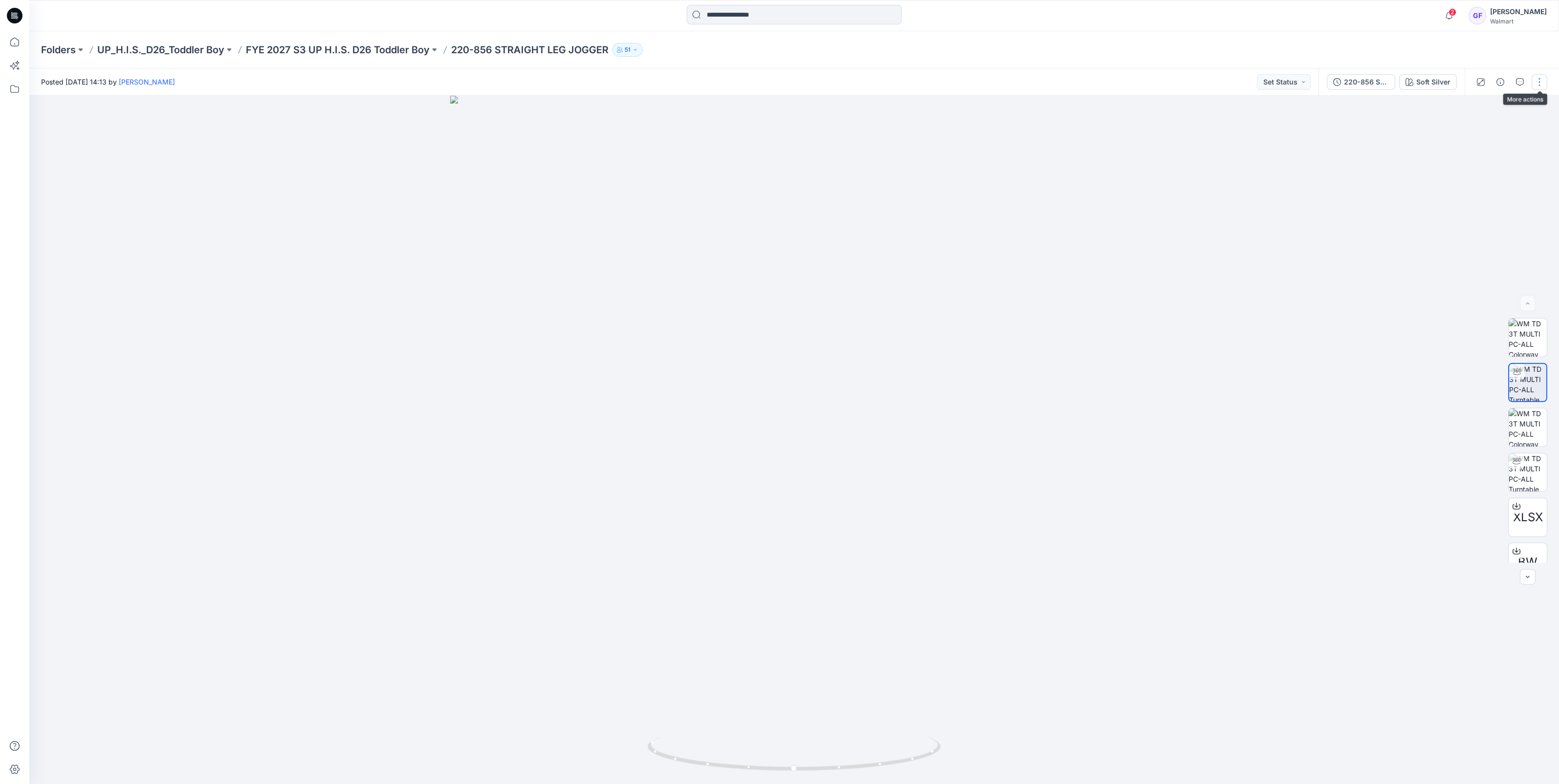
click at [1542, 81] on button "button" at bounding box center [1540, 82] width 16 height 16
click at [1483, 135] on button "Edit" at bounding box center [1498, 132] width 90 height 18
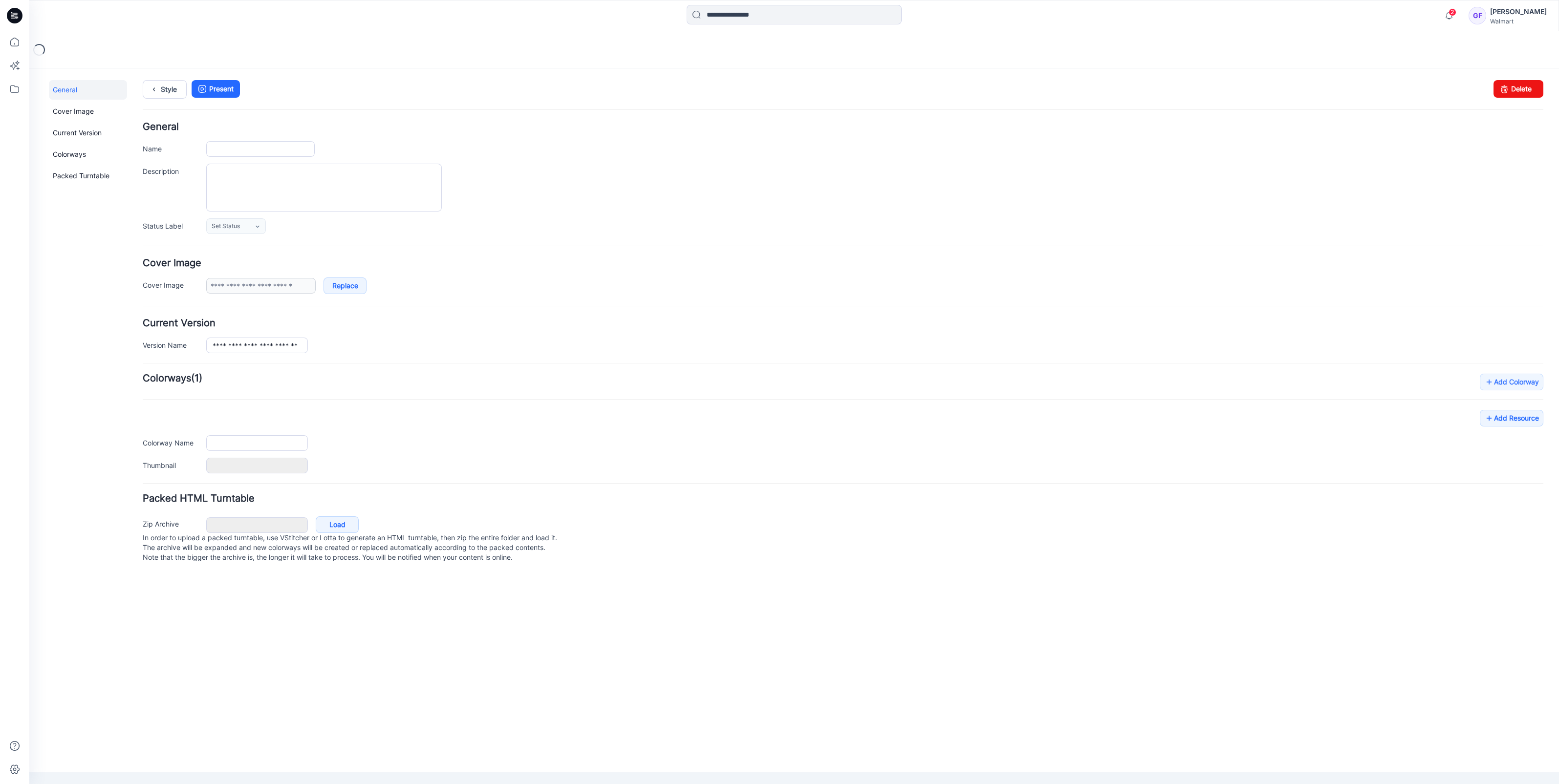
type input "**********"
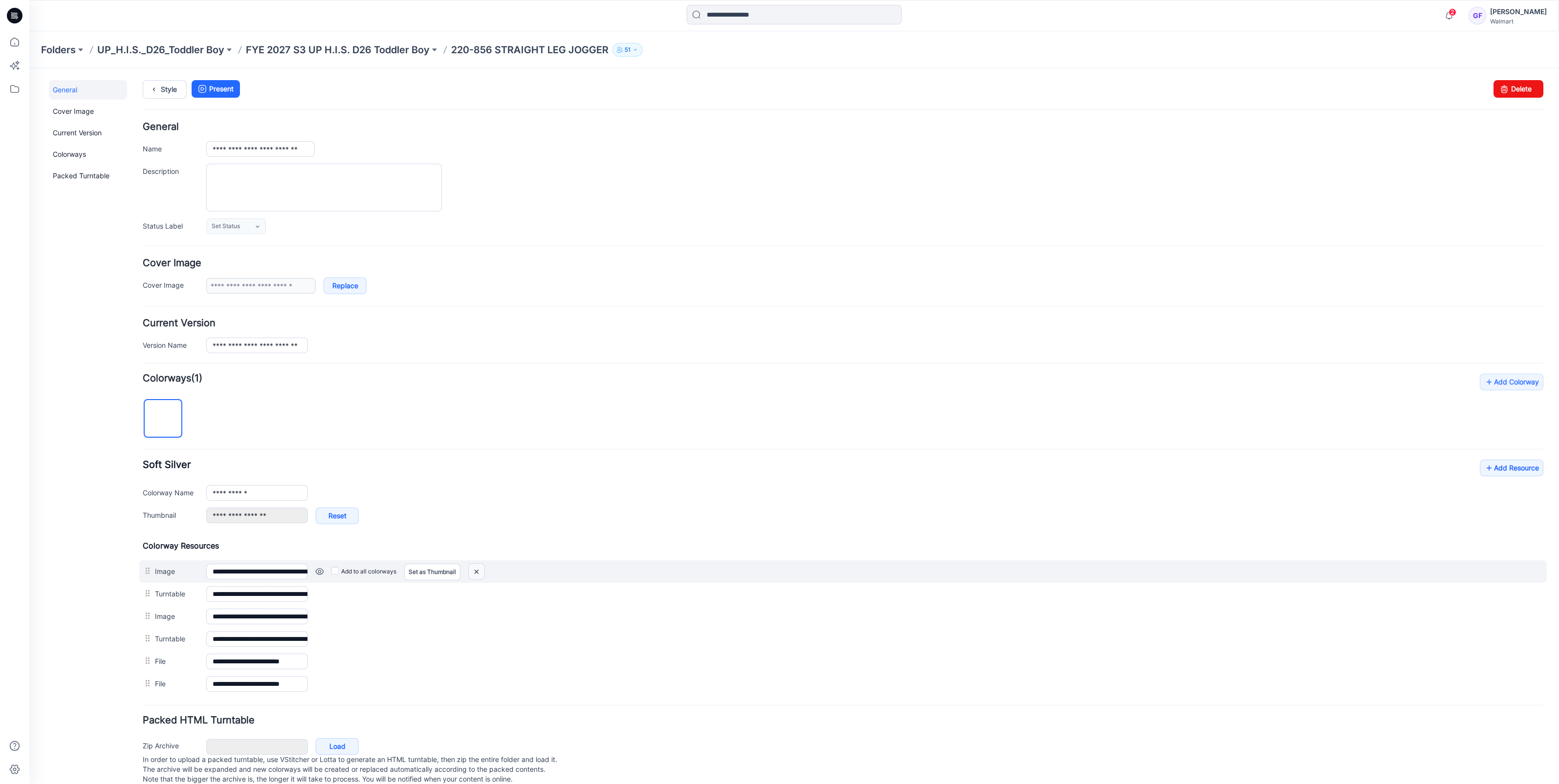
click at [480, 570] on img at bounding box center [476, 572] width 16 height 16
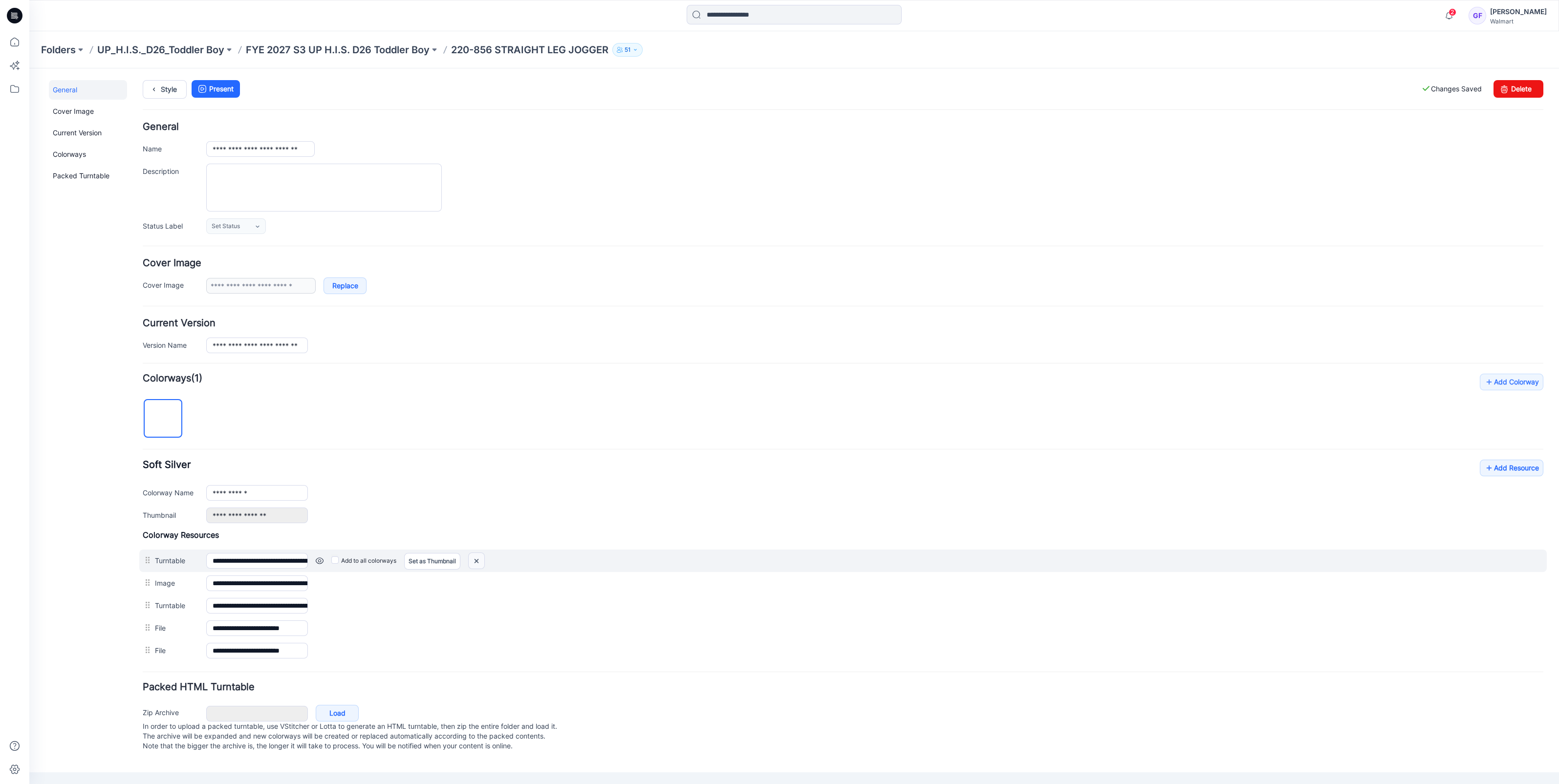
click at [478, 561] on img at bounding box center [476, 561] width 16 height 16
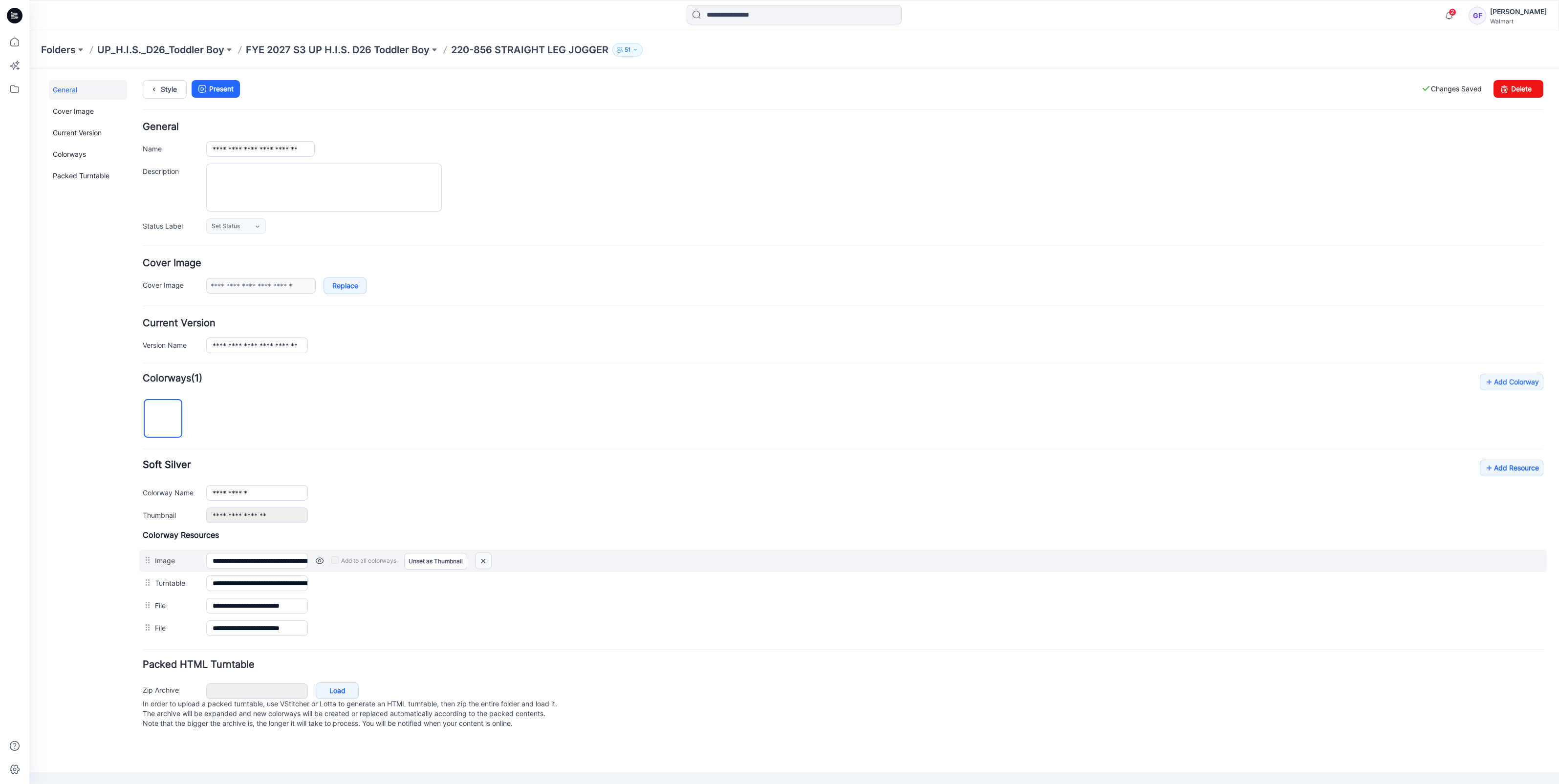
click at [484, 557] on img at bounding box center [484, 561] width 16 height 16
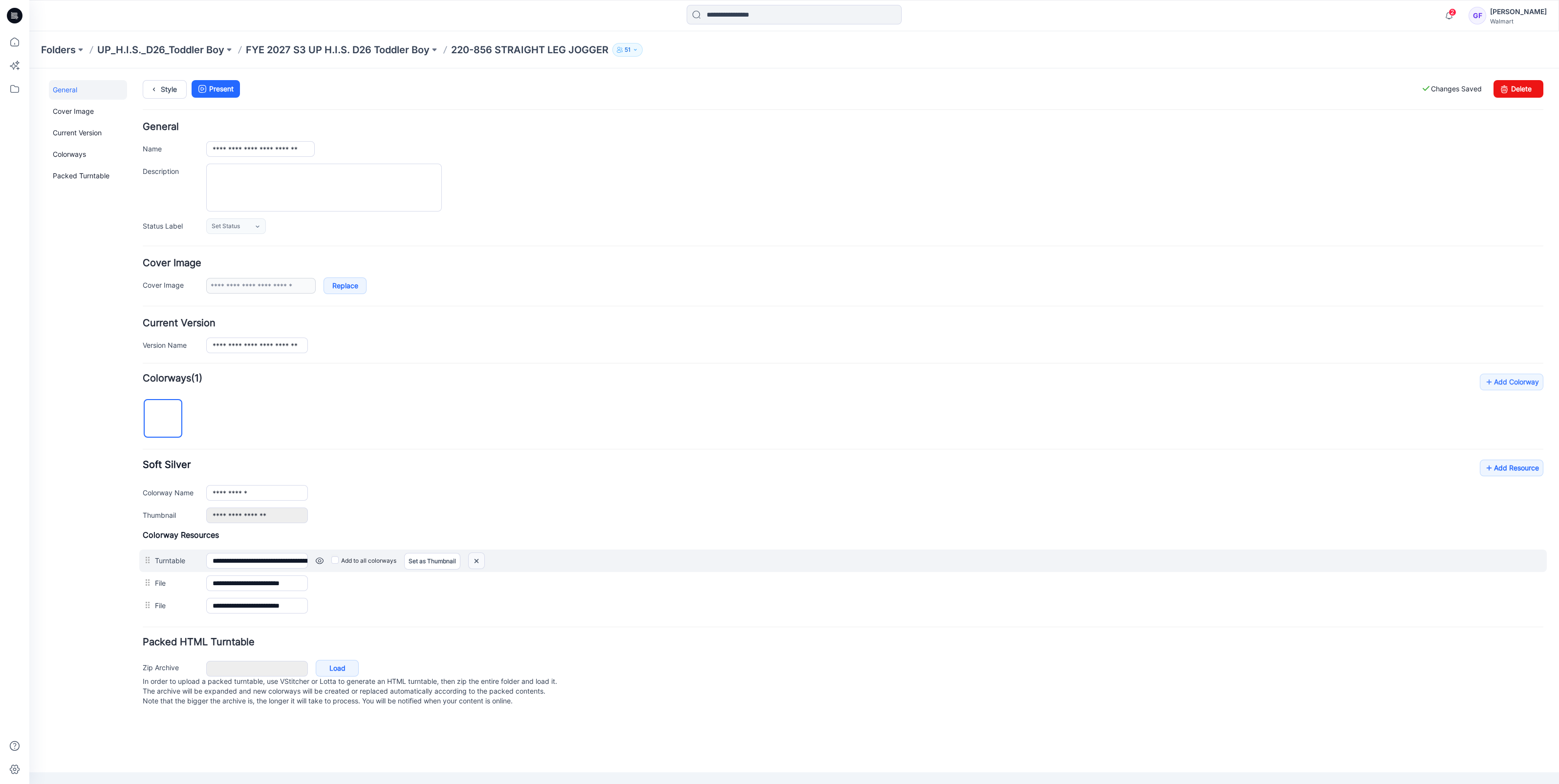
click at [473, 558] on img at bounding box center [476, 561] width 16 height 16
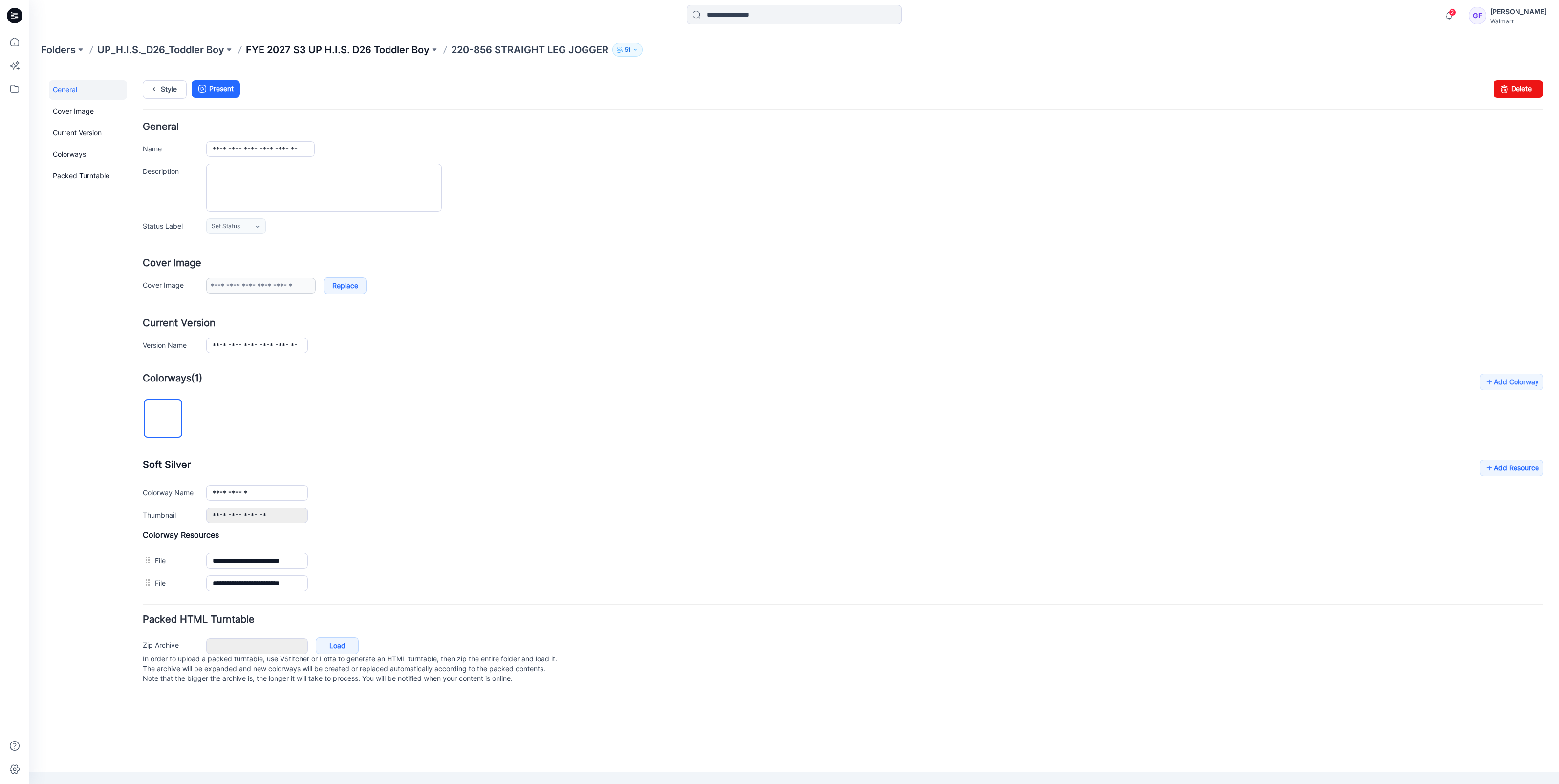
click at [362, 48] on p "FYE 2027 S3 UP H.I.S. D26 Toddler Boy" at bounding box center [338, 50] width 184 height 14
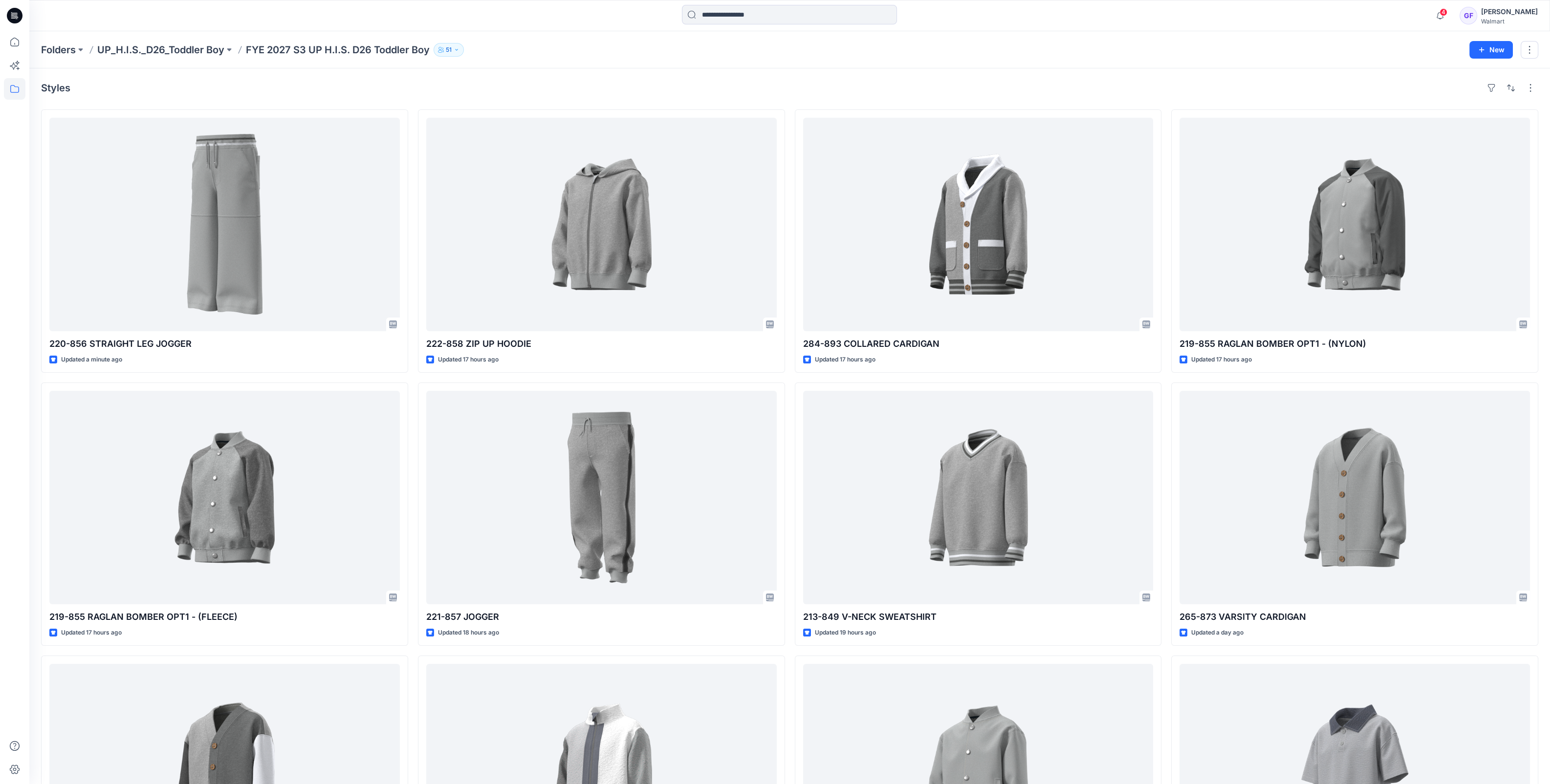
click at [896, 57] on div "Folders UP_H.I.S._D26_Toddler Boy FYE 2027 S3 UP H.I.S. D26 Toddler Boy 51 New" at bounding box center [789, 50] width 1520 height 37
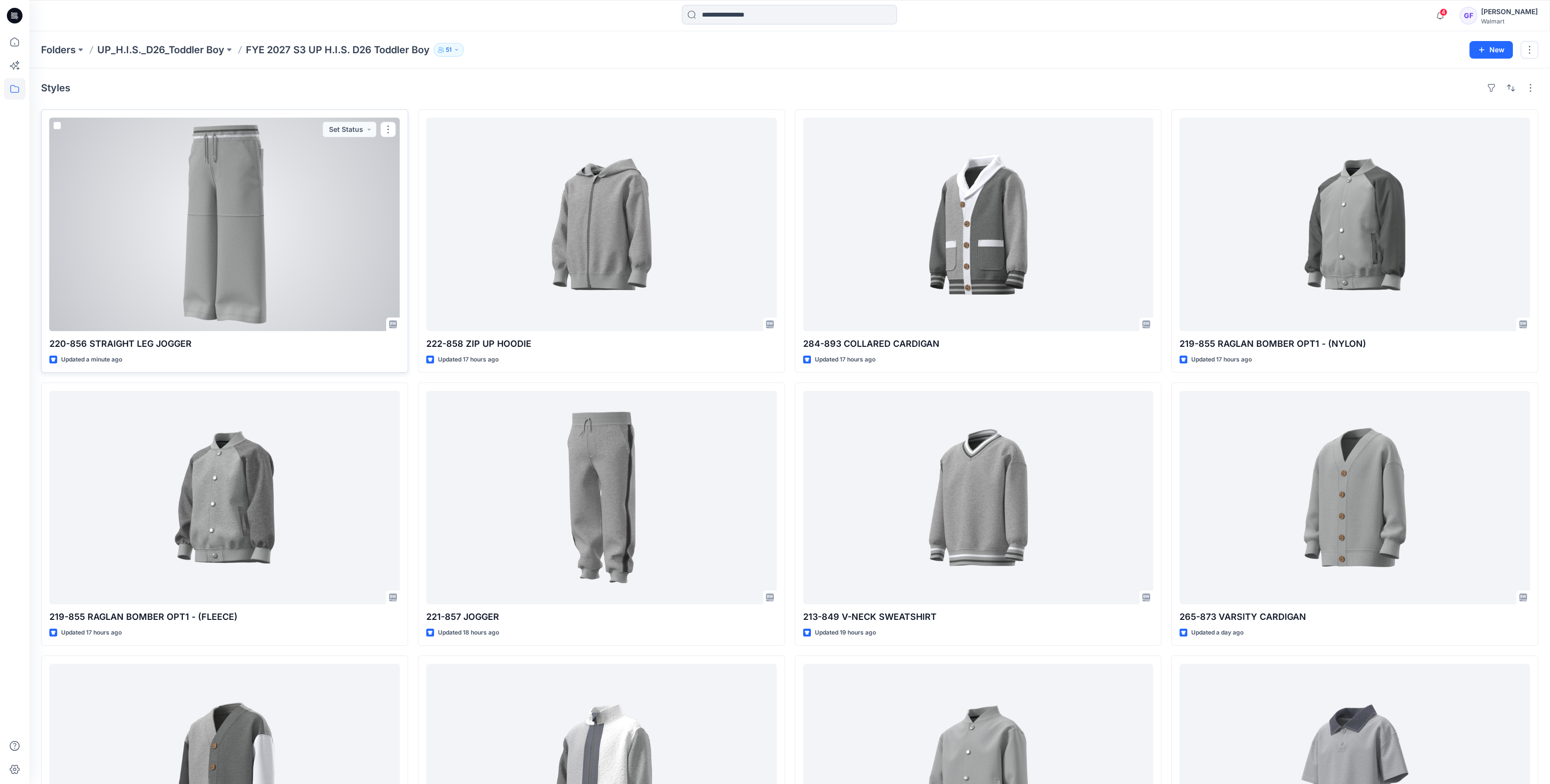
click at [247, 252] on div at bounding box center [225, 224] width 350 height 214
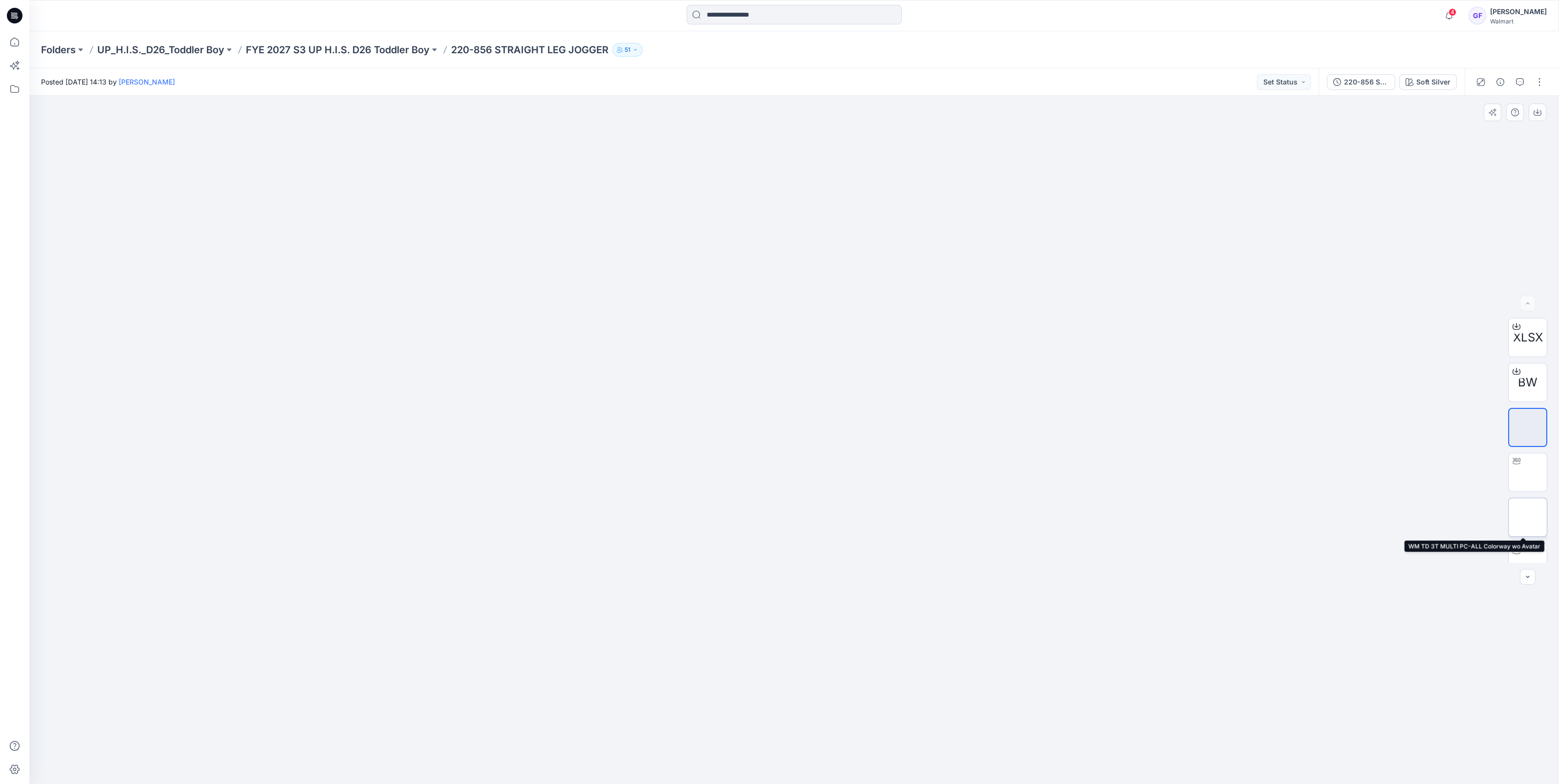
click at [1528, 517] on img at bounding box center [1528, 517] width 0 height 0
click at [1535, 76] on button "button" at bounding box center [1540, 82] width 16 height 16
click at [1482, 136] on p "Edit" at bounding box center [1477, 132] width 12 height 10
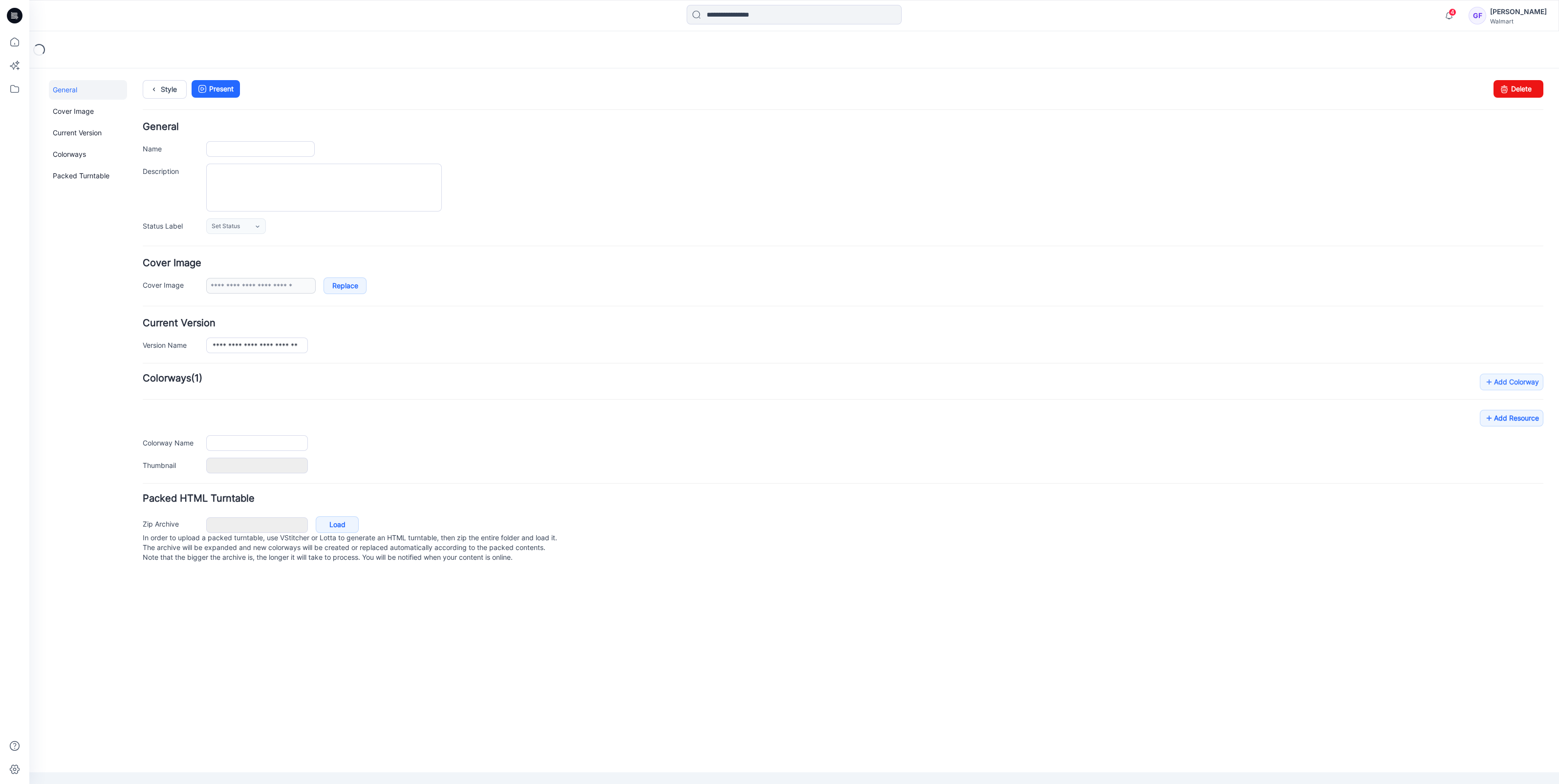
type input "**********"
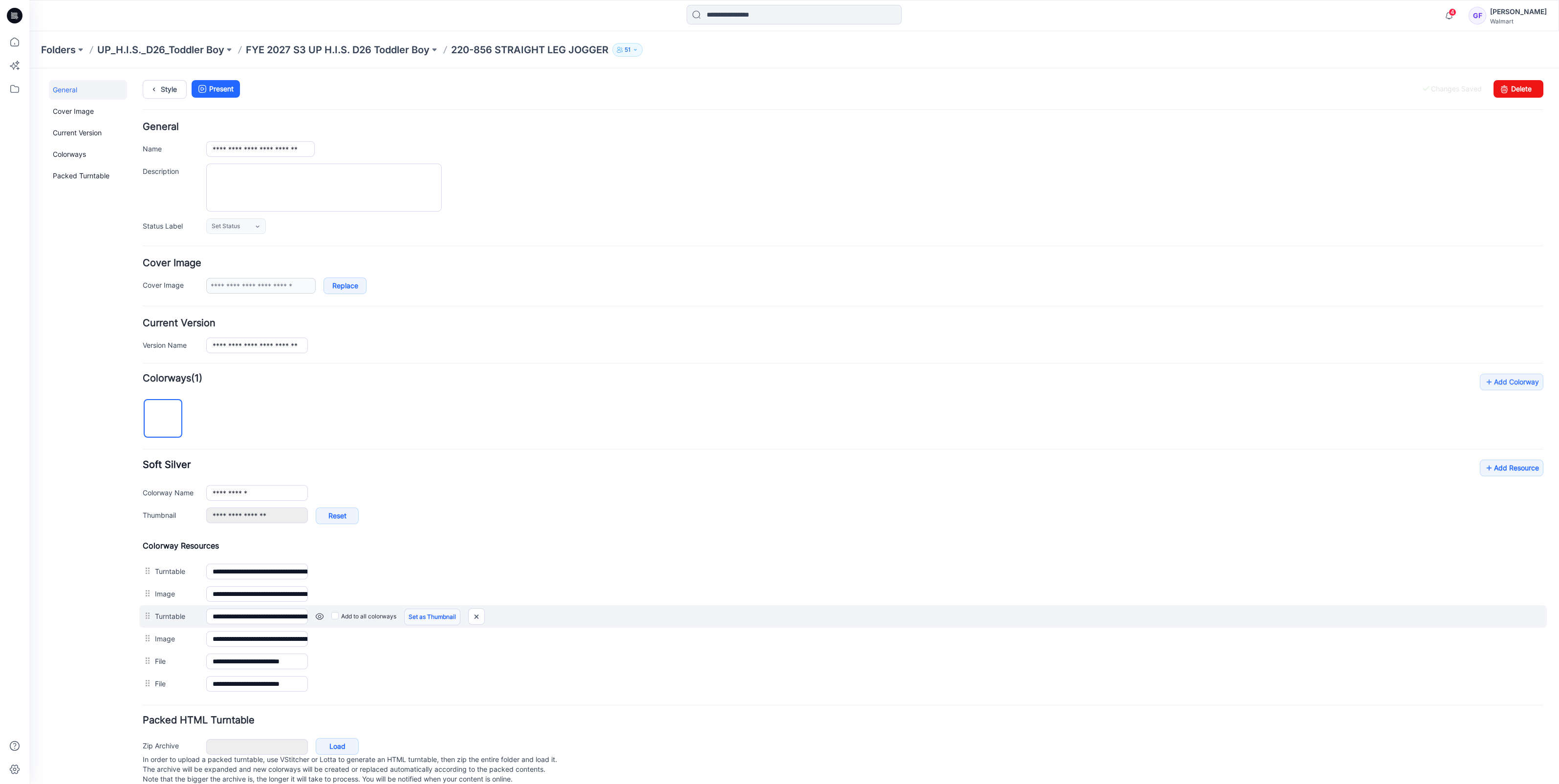
click at [441, 618] on link "Set as Thumbnail" at bounding box center [432, 616] width 56 height 16
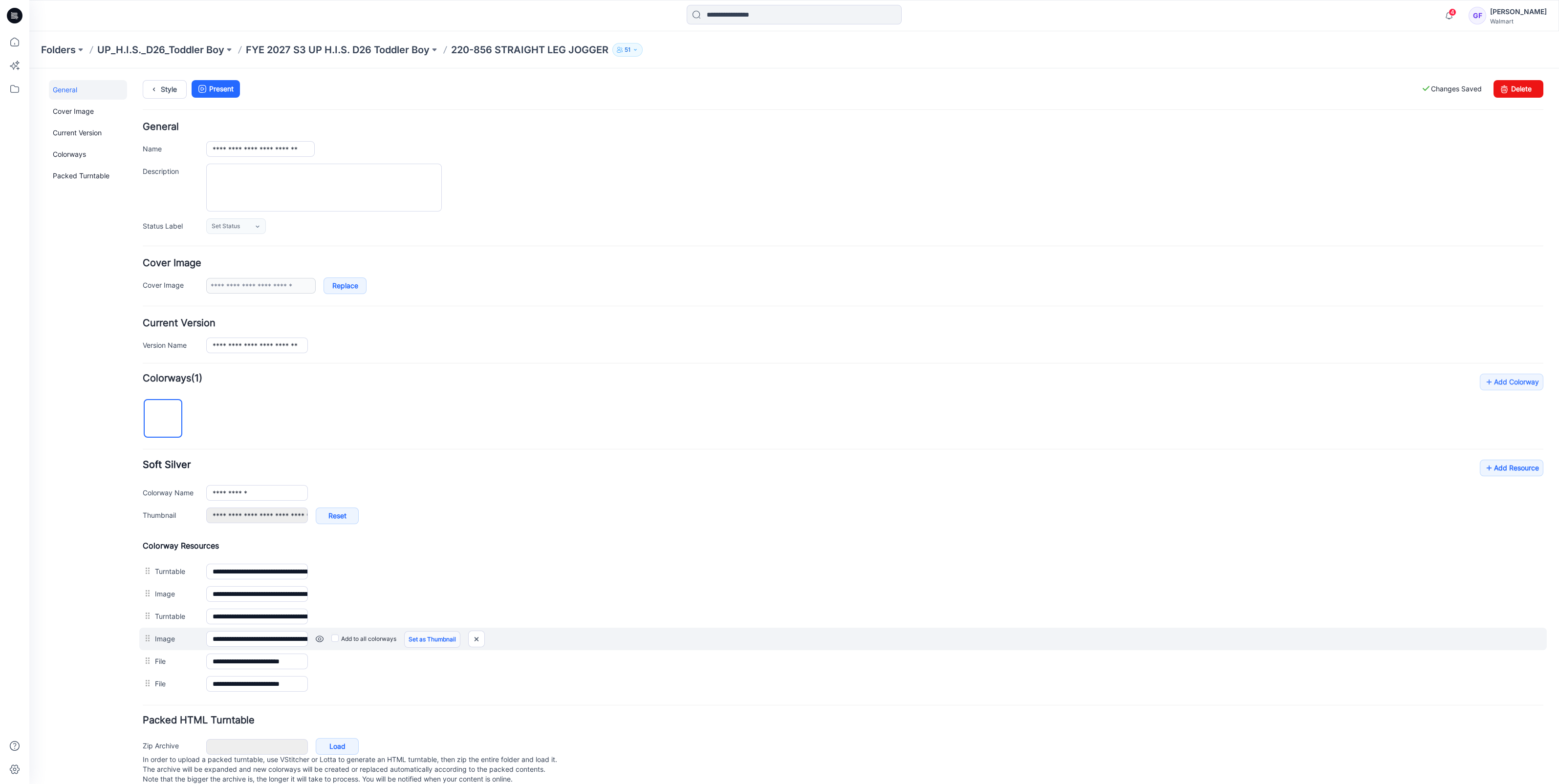
click at [438, 639] on link "Set as Thumbnail" at bounding box center [432, 639] width 56 height 16
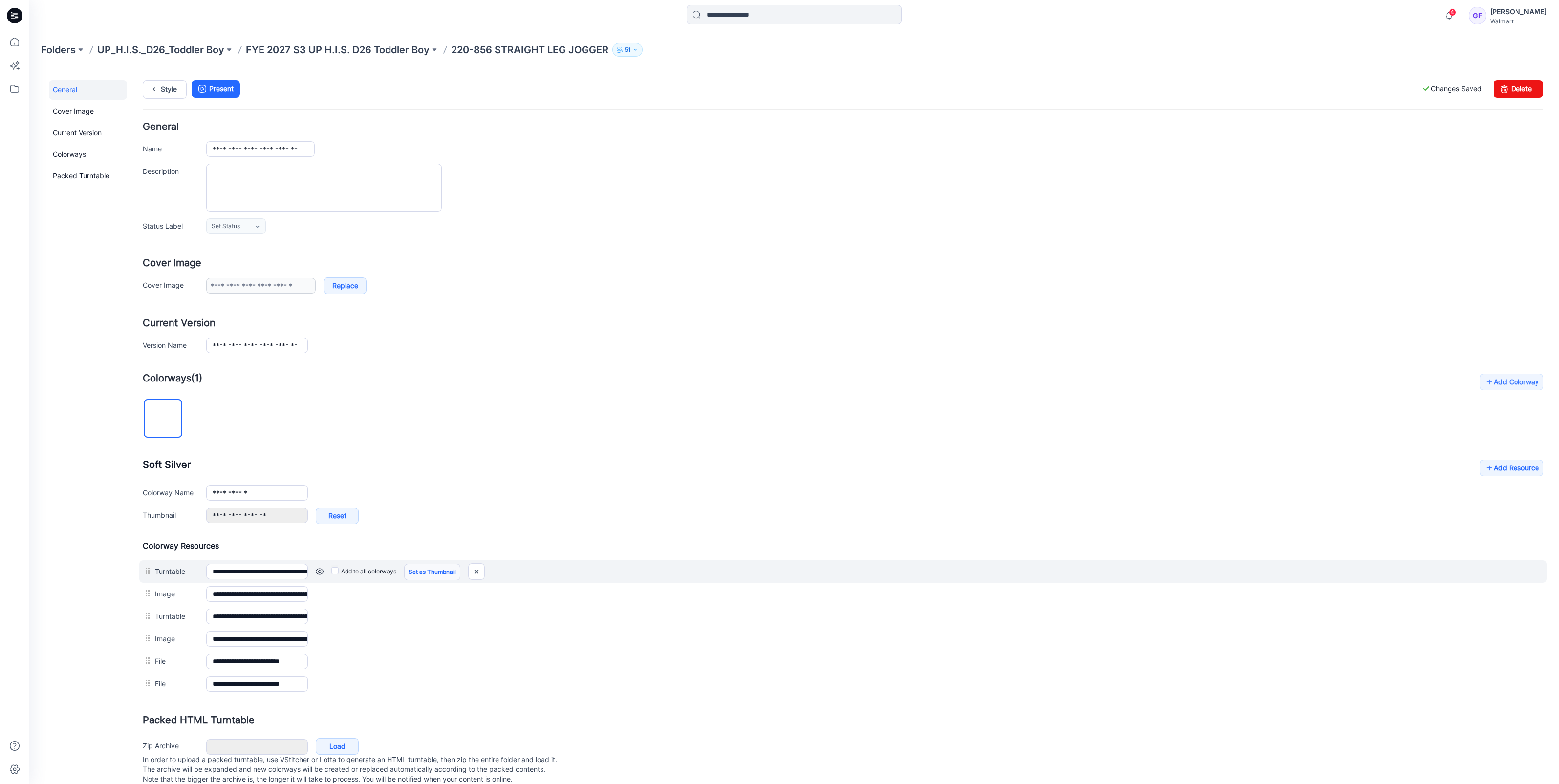
click at [428, 572] on link "Set as Thumbnail" at bounding box center [432, 572] width 56 height 16
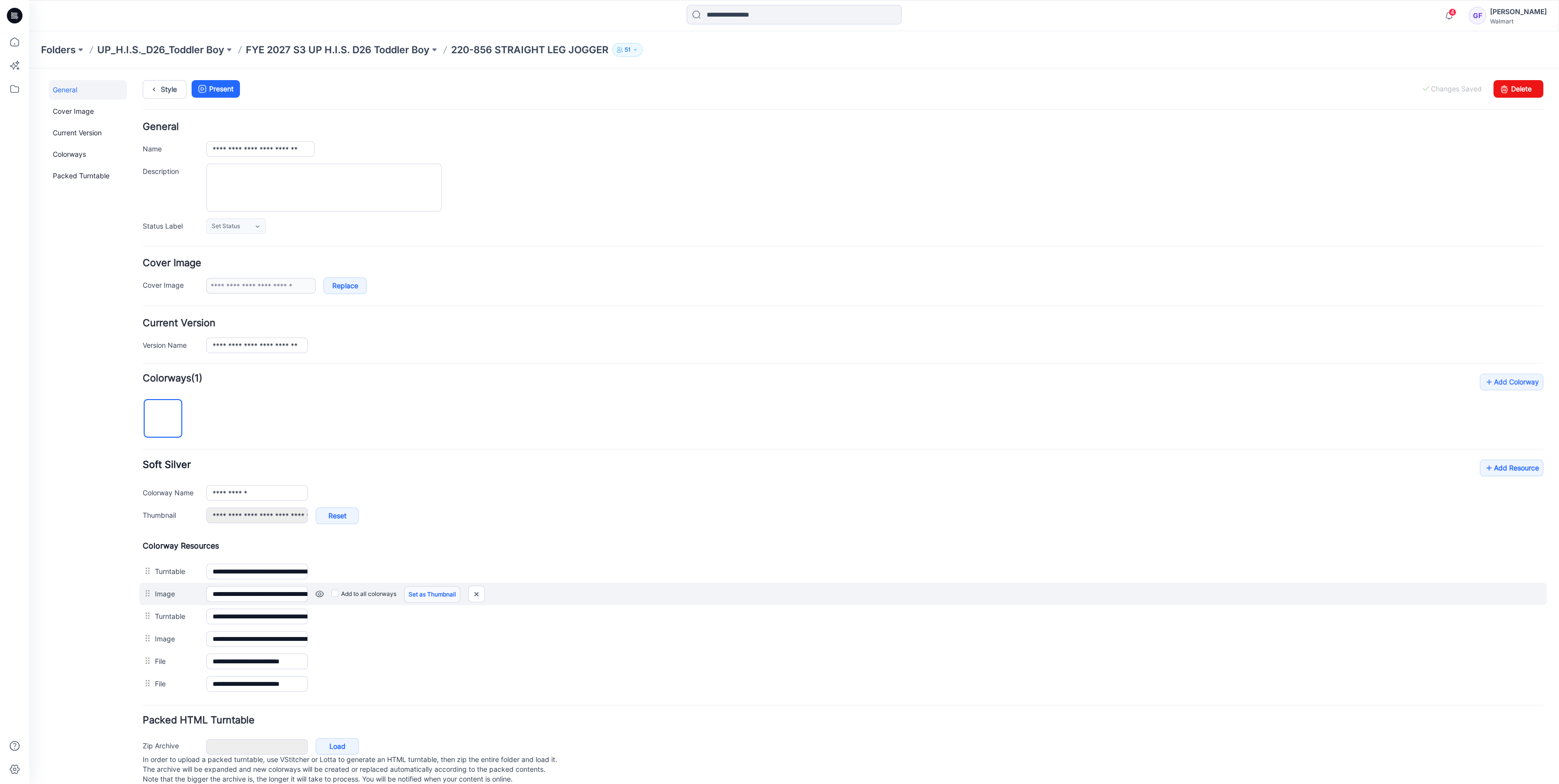
click at [430, 586] on link "Set as Thumbnail" at bounding box center [432, 594] width 56 height 16
type input "**********"
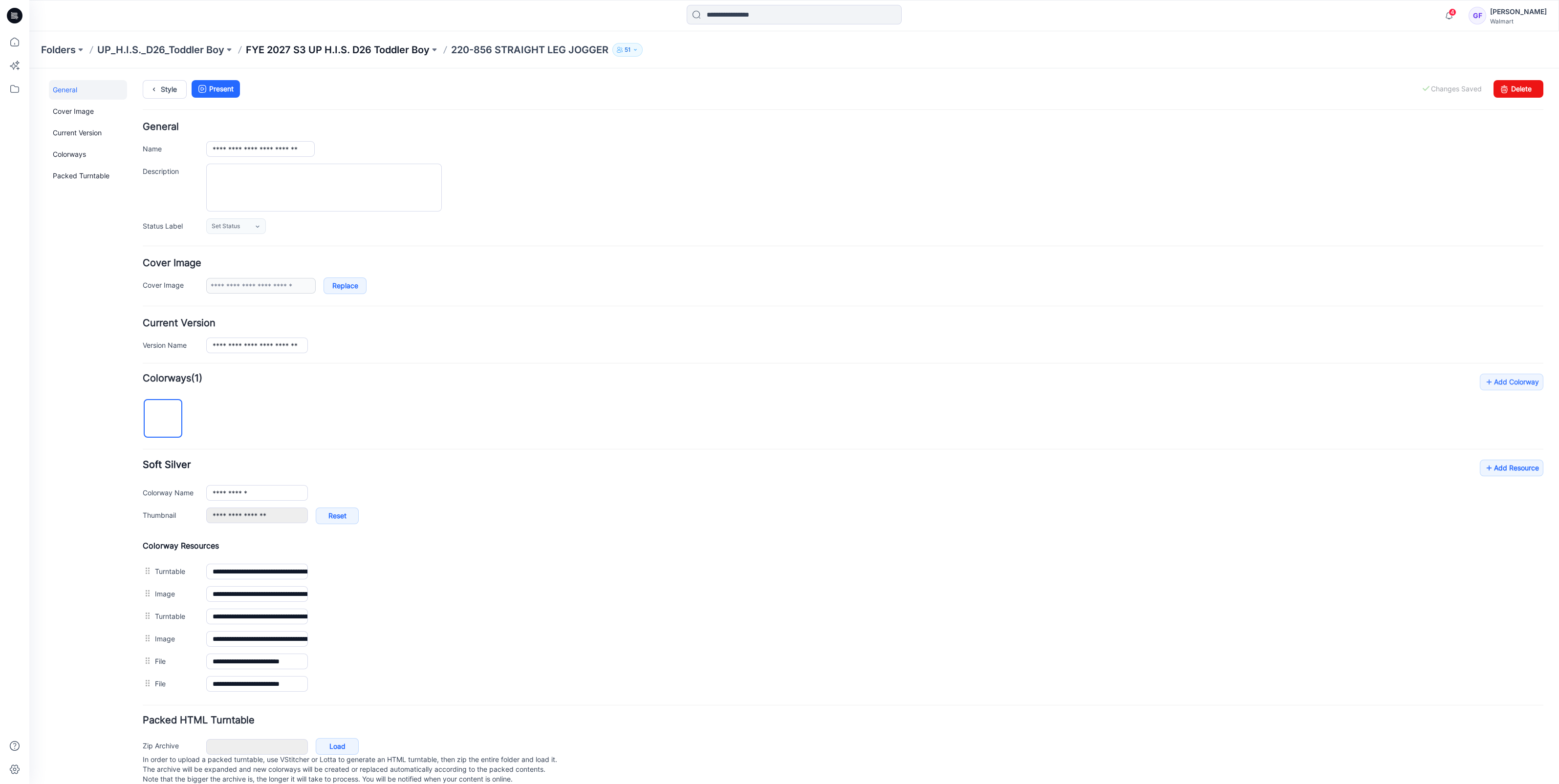
click at [370, 50] on p "FYE 2027 S3 UP H.I.S. D26 Toddler Boy" at bounding box center [338, 50] width 184 height 14
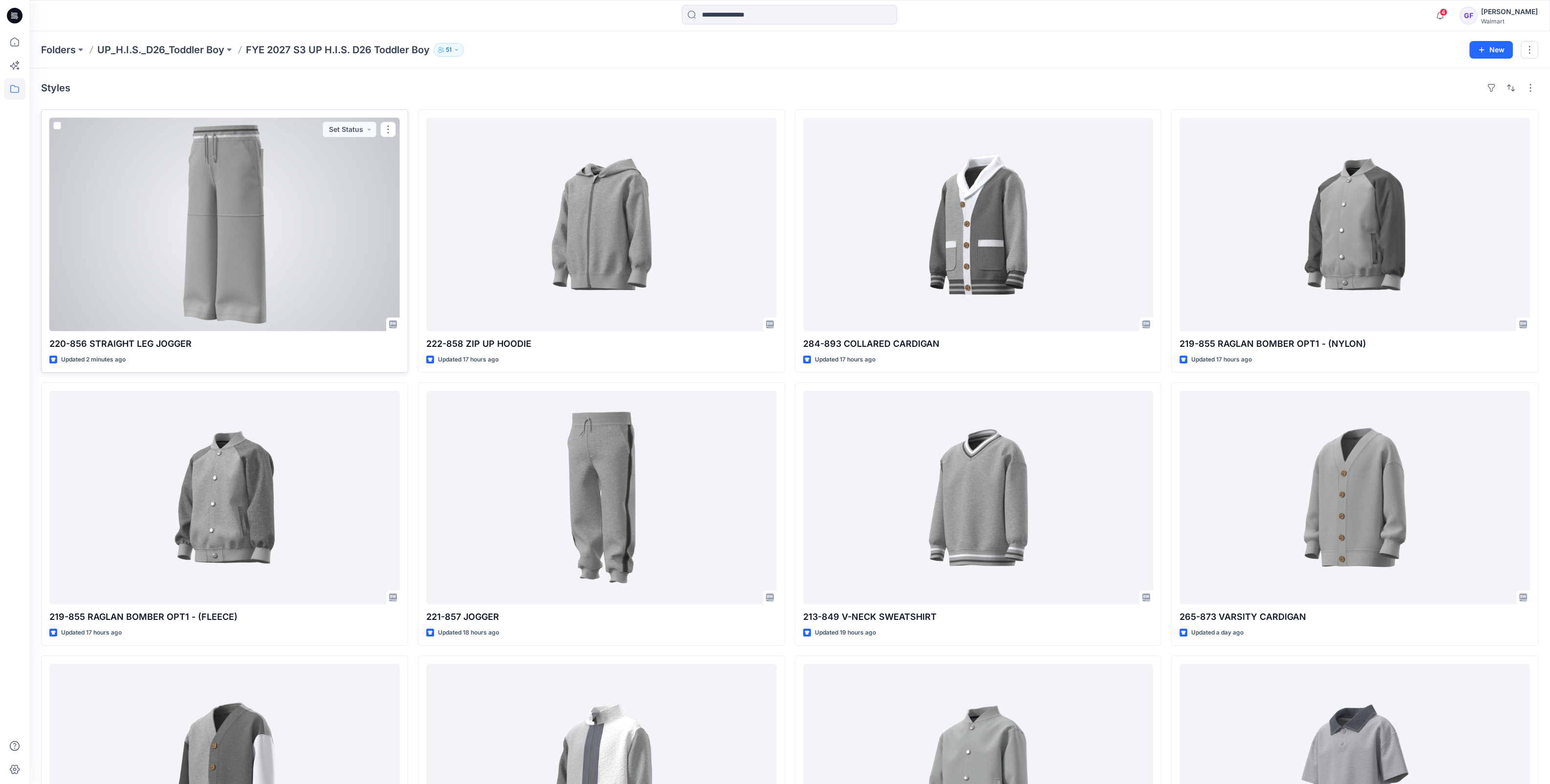
click at [222, 275] on div at bounding box center [225, 224] width 350 height 214
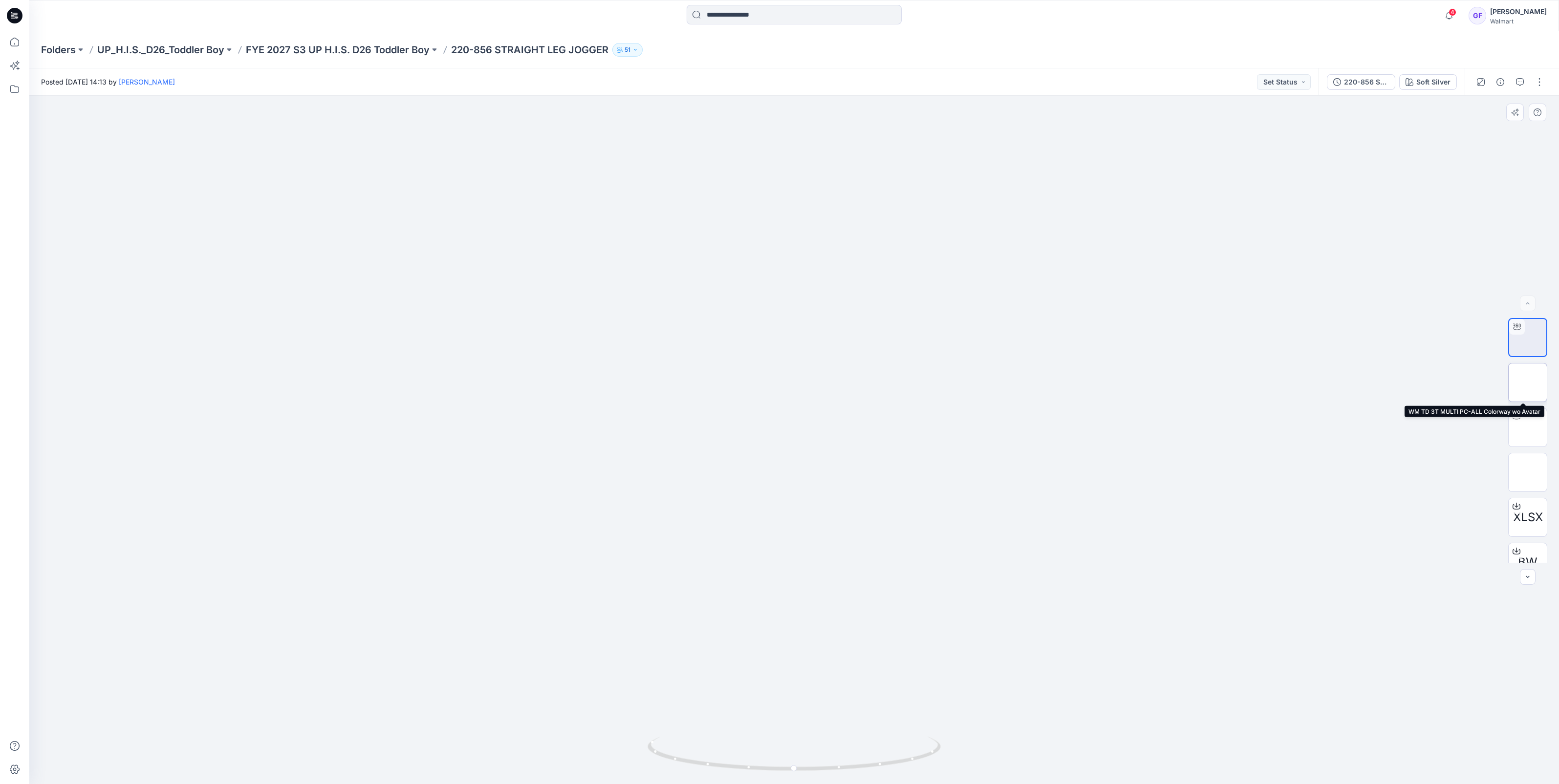
click at [1528, 382] on img at bounding box center [1528, 382] width 0 height 0
click at [1528, 428] on img at bounding box center [1528, 428] width 0 height 0
click at [1528, 472] on img at bounding box center [1528, 472] width 0 height 0
click at [1459, 19] on icon "button" at bounding box center [1449, 16] width 19 height 19
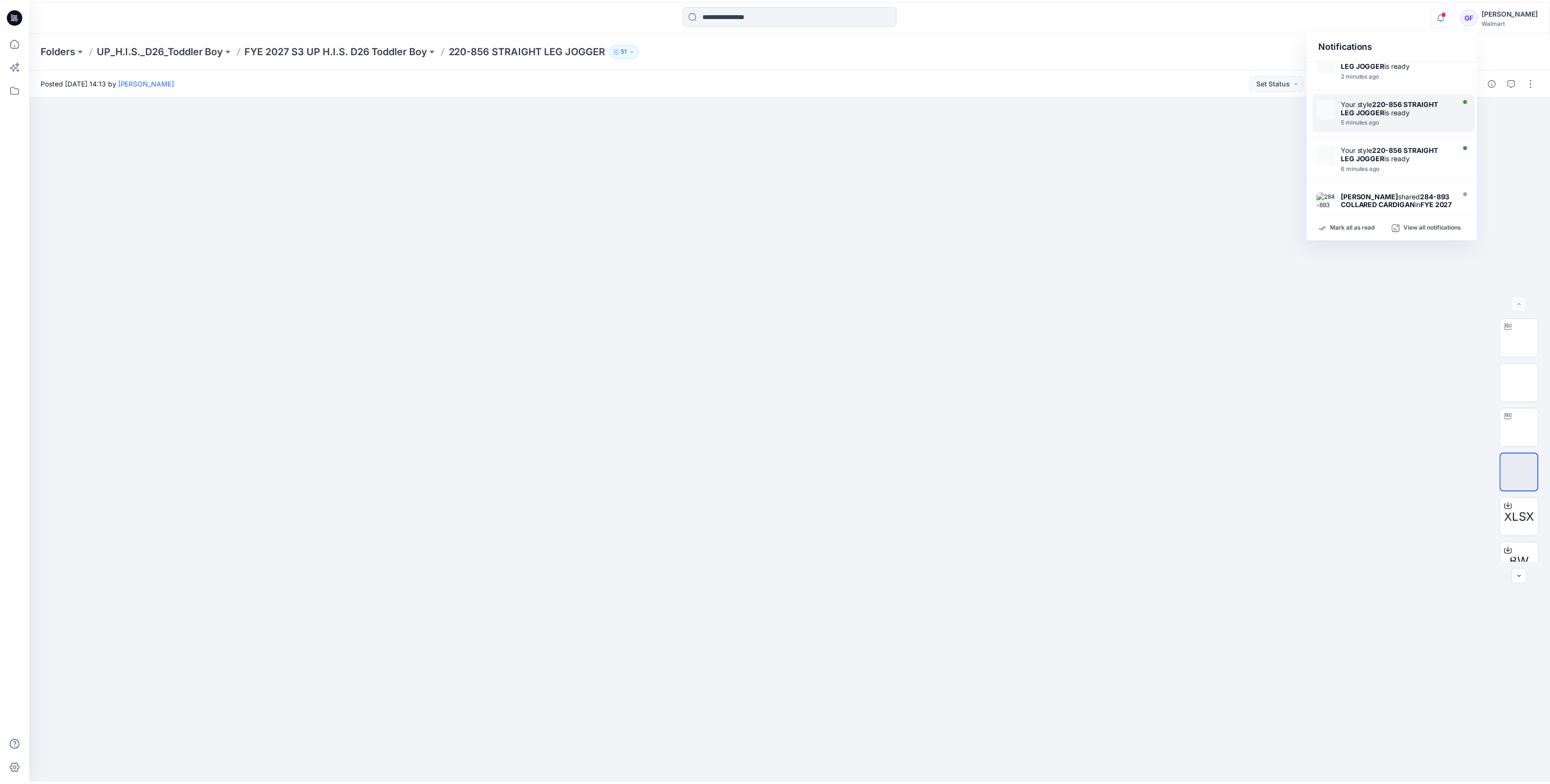
scroll to position [122, 0]
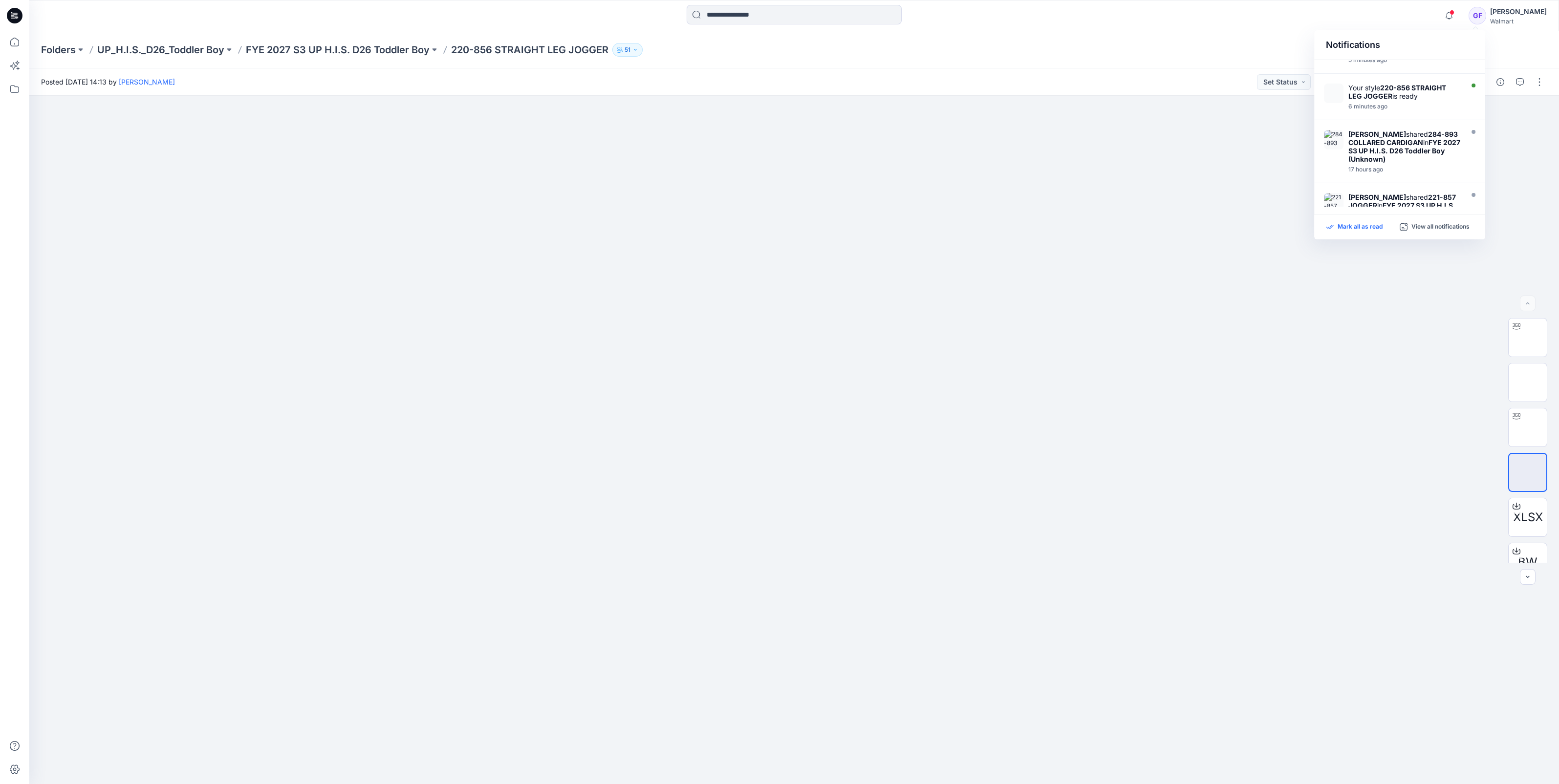
click at [1362, 226] on p "Mark all as read" at bounding box center [1360, 227] width 45 height 9
click at [1083, 40] on div "Folders UP_H.I.S._D26_Toddler Boy FYE 2027 S3 UP H.I.S. D26 Toddler Boy 220-856…" at bounding box center [794, 50] width 1530 height 37
click at [393, 52] on p "FYE 2027 S3 UP H.I.S. D26 Toddler Boy" at bounding box center [338, 50] width 184 height 14
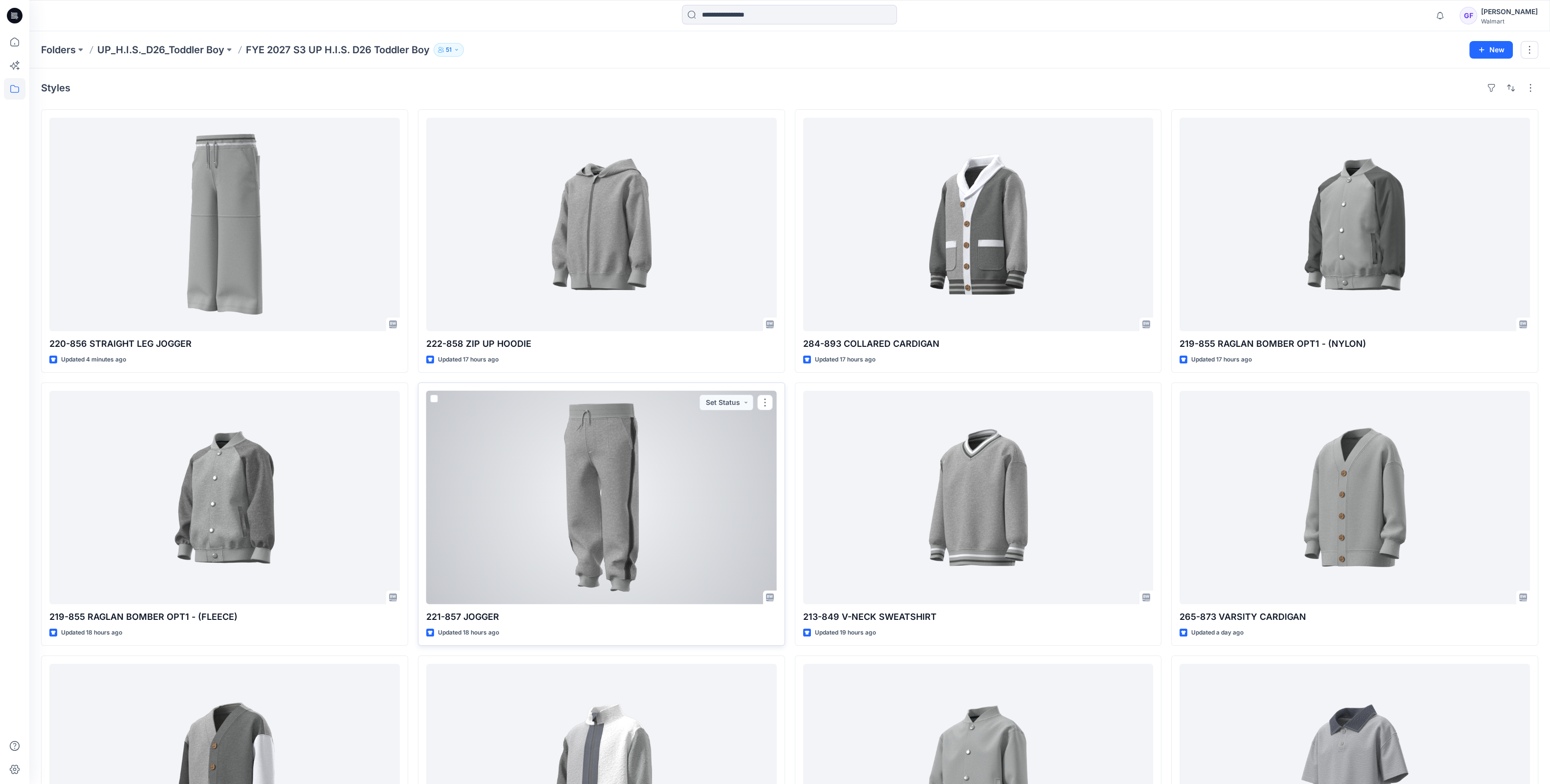
click at [606, 468] on div at bounding box center [601, 497] width 350 height 214
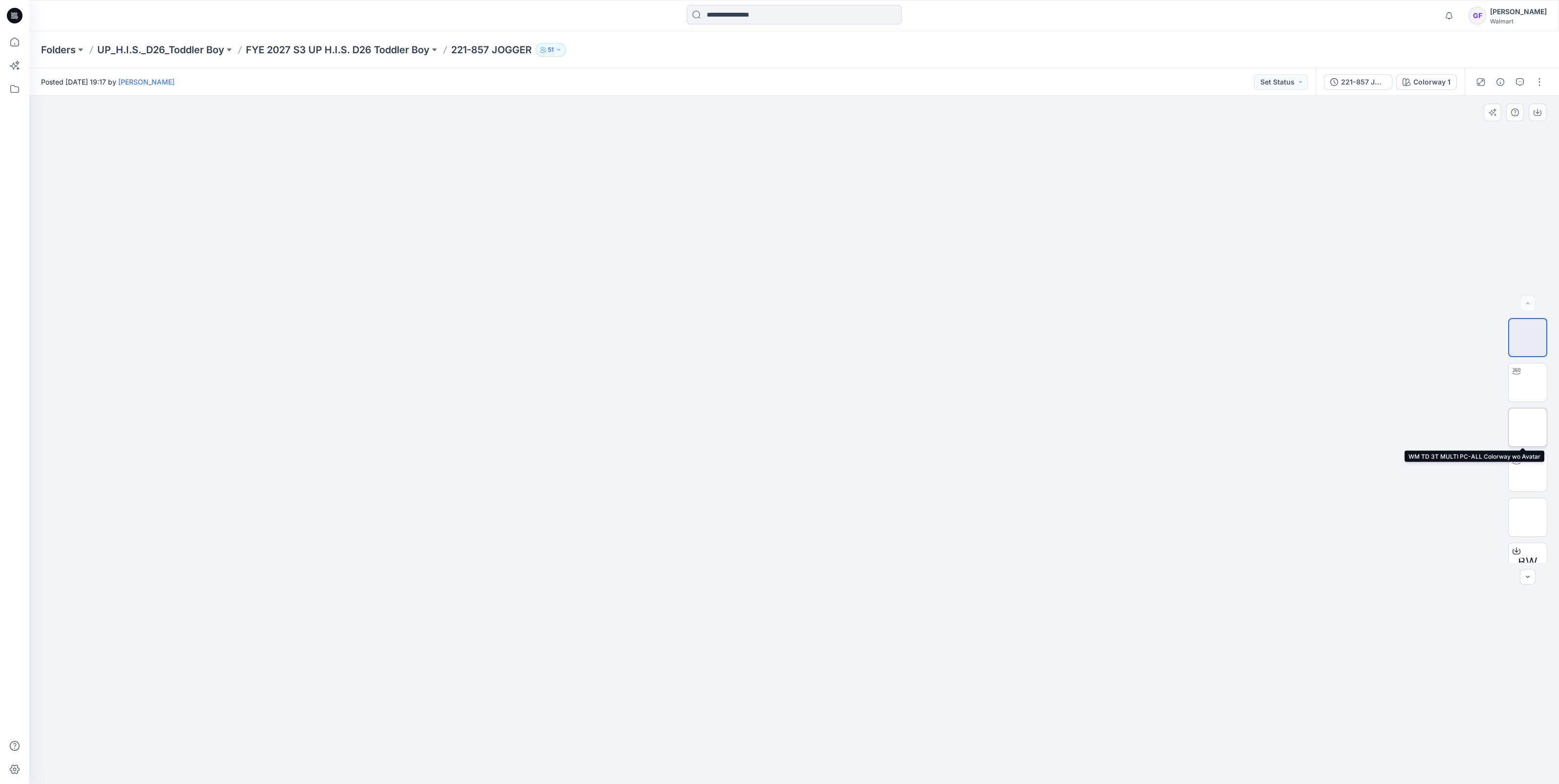
click at [1528, 428] on img at bounding box center [1528, 428] width 0 height 0
click at [1528, 472] on img at bounding box center [1528, 472] width 0 height 0
click at [355, 54] on p "FYE 2027 S3 UP H.I.S. D26 Toddler Boy" at bounding box center [338, 50] width 184 height 14
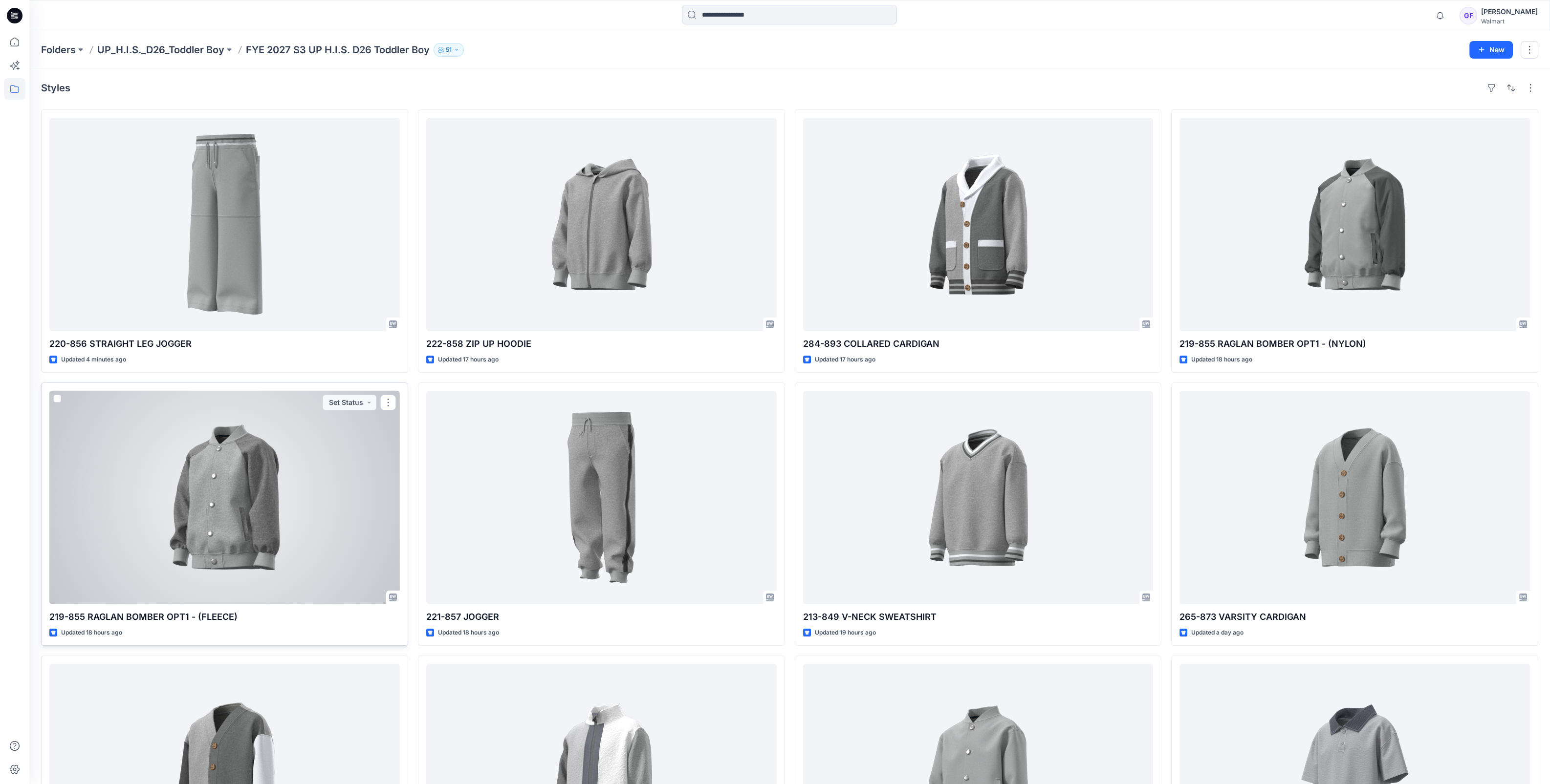
click at [244, 517] on div at bounding box center [225, 497] width 350 height 214
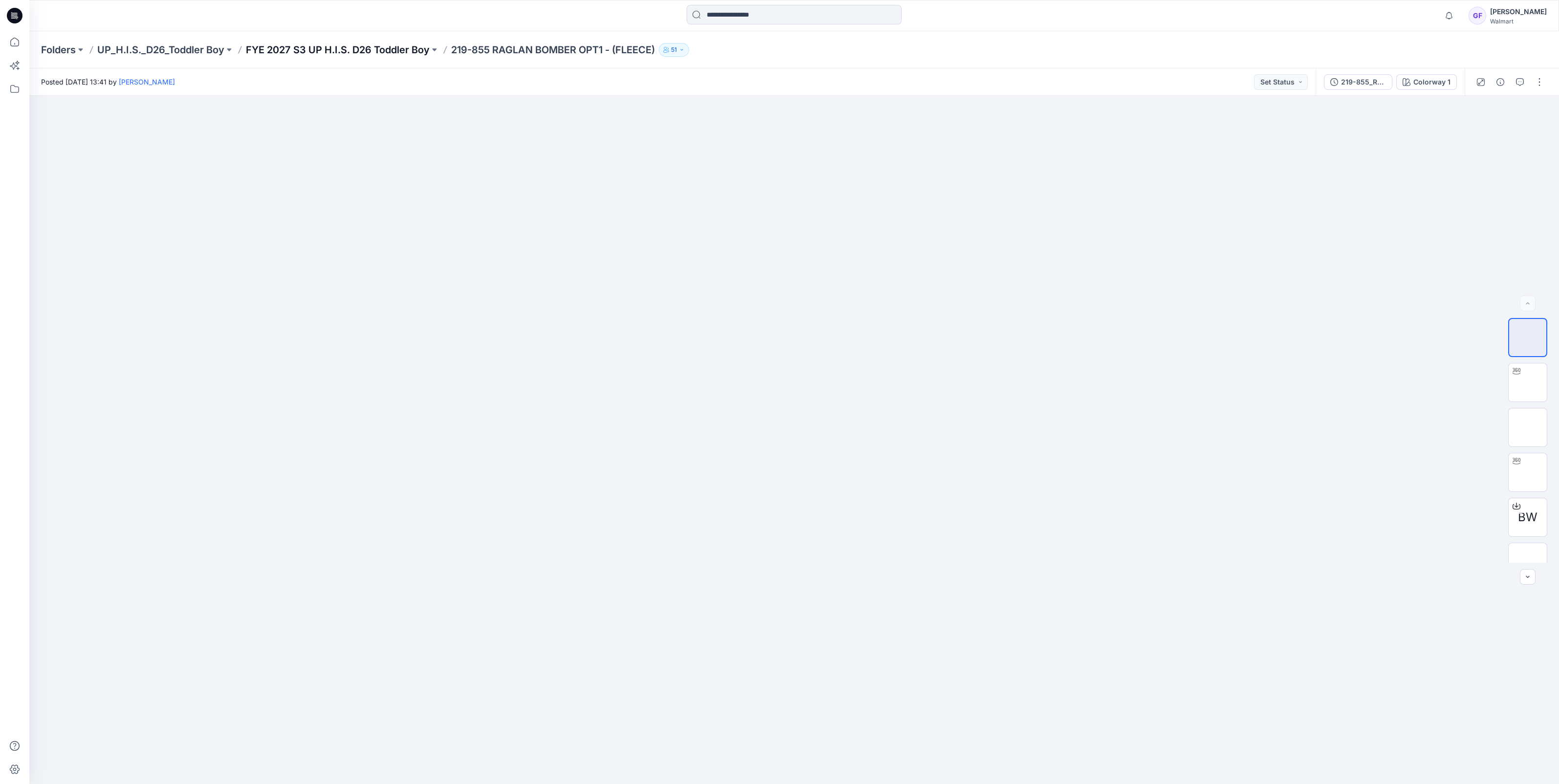
click at [359, 45] on p "FYE 2027 S3 UP H.I.S. D26 Toddler Boy" at bounding box center [338, 50] width 184 height 14
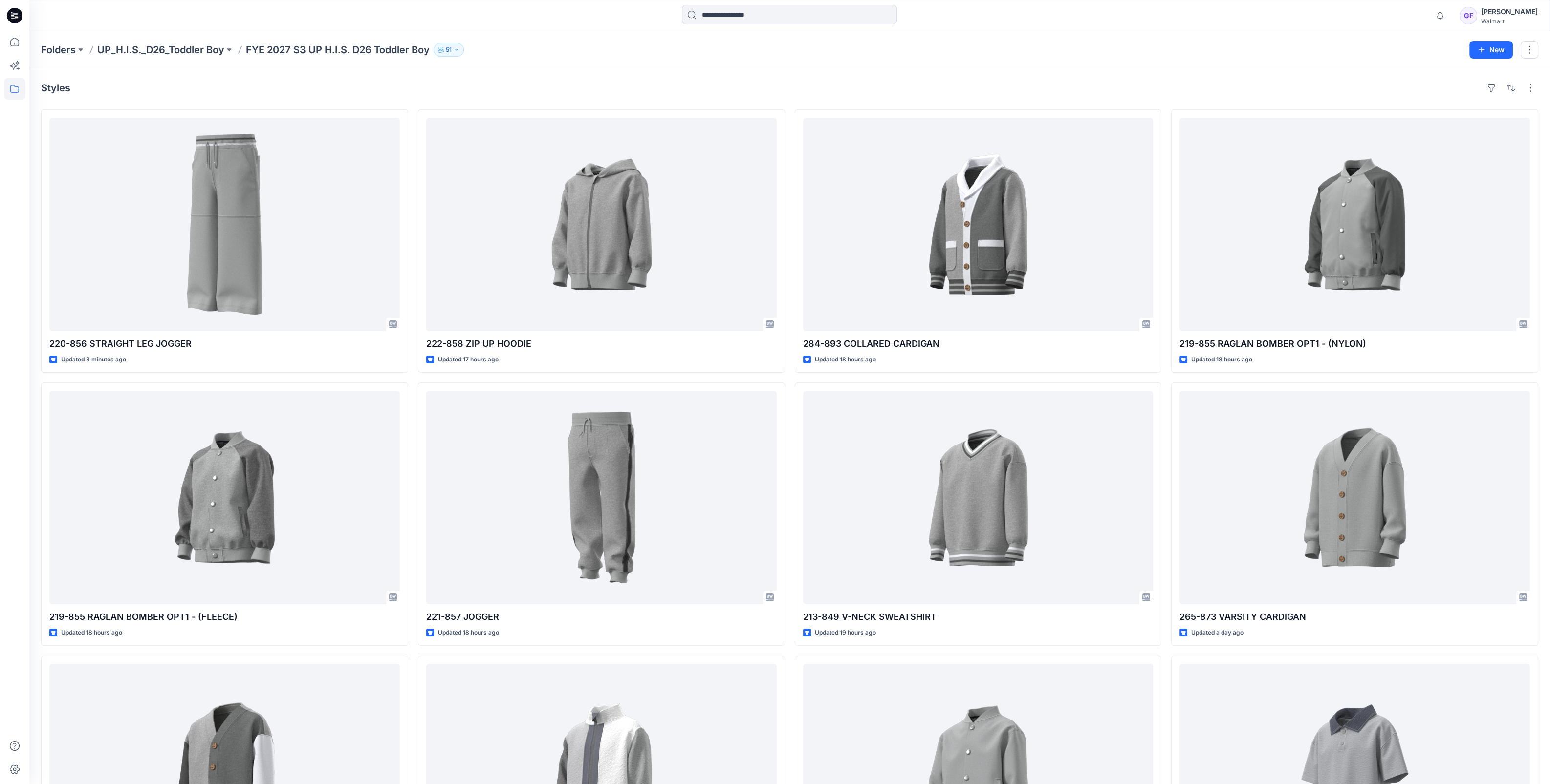
click at [900, 93] on div "Styles" at bounding box center [789, 88] width 1497 height 16
